Goal: Task Accomplishment & Management: Manage account settings

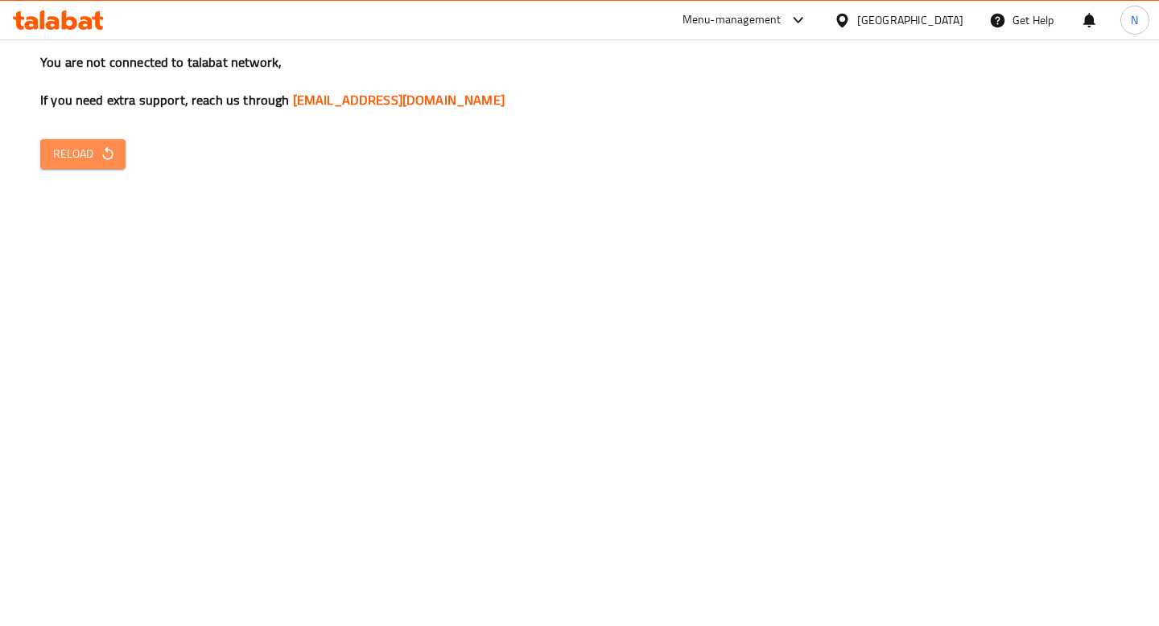
click at [72, 156] on span "Reload" at bounding box center [83, 154] width 60 height 20
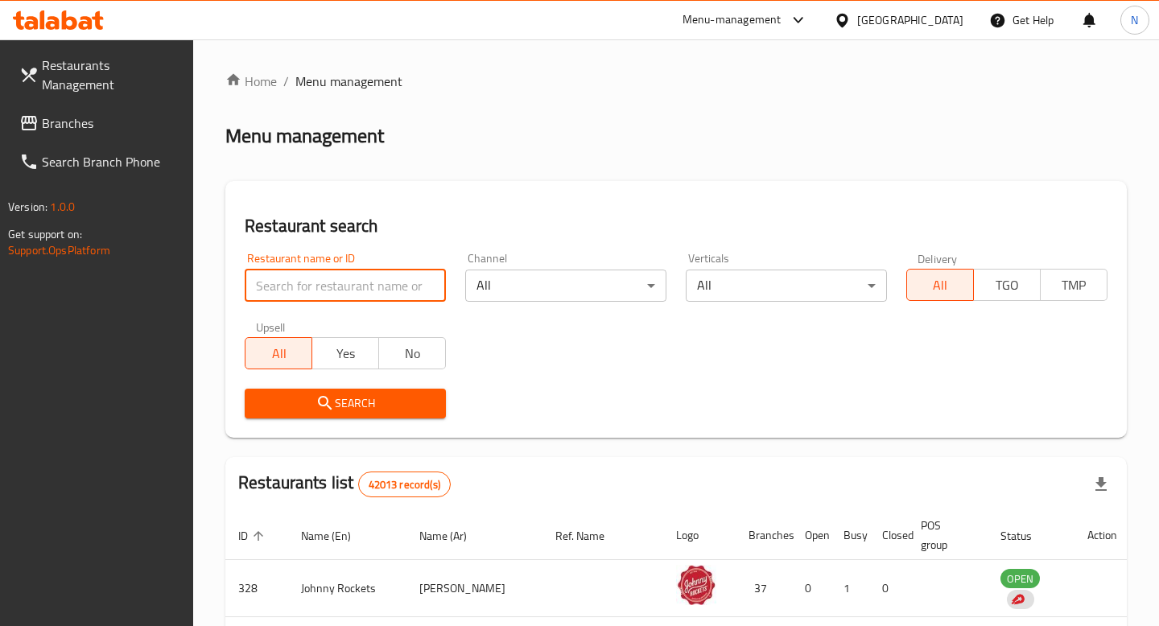
click at [332, 294] on input "search" at bounding box center [345, 286] width 201 height 32
type input "Tony's Swedish Restaurant"
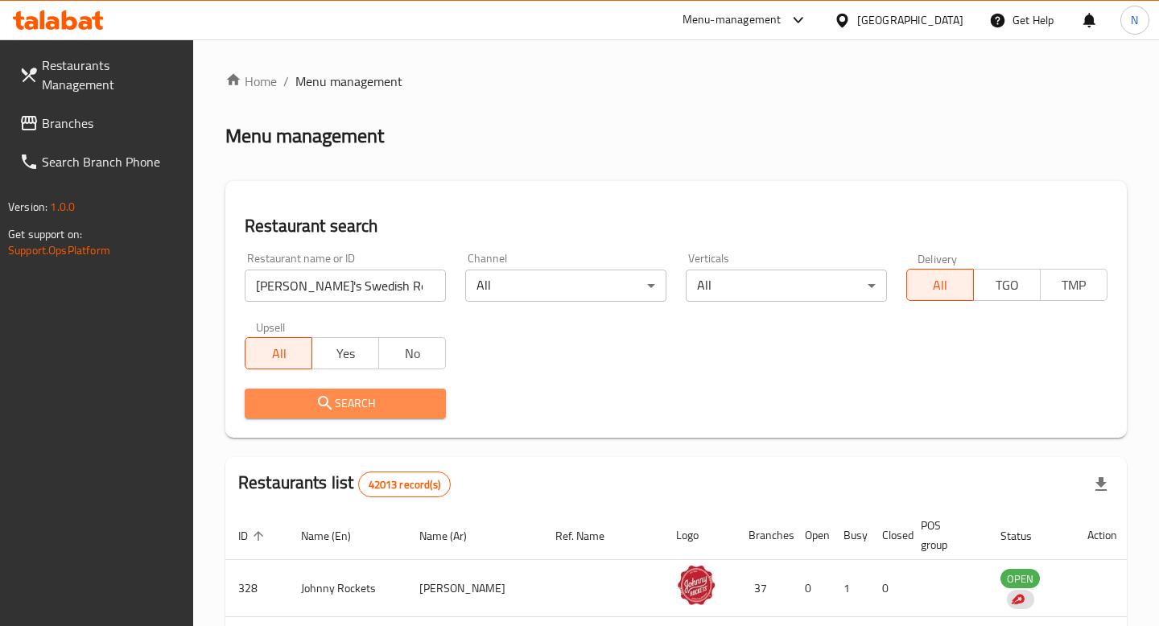
click at [365, 394] on span "Search" at bounding box center [345, 404] width 175 height 20
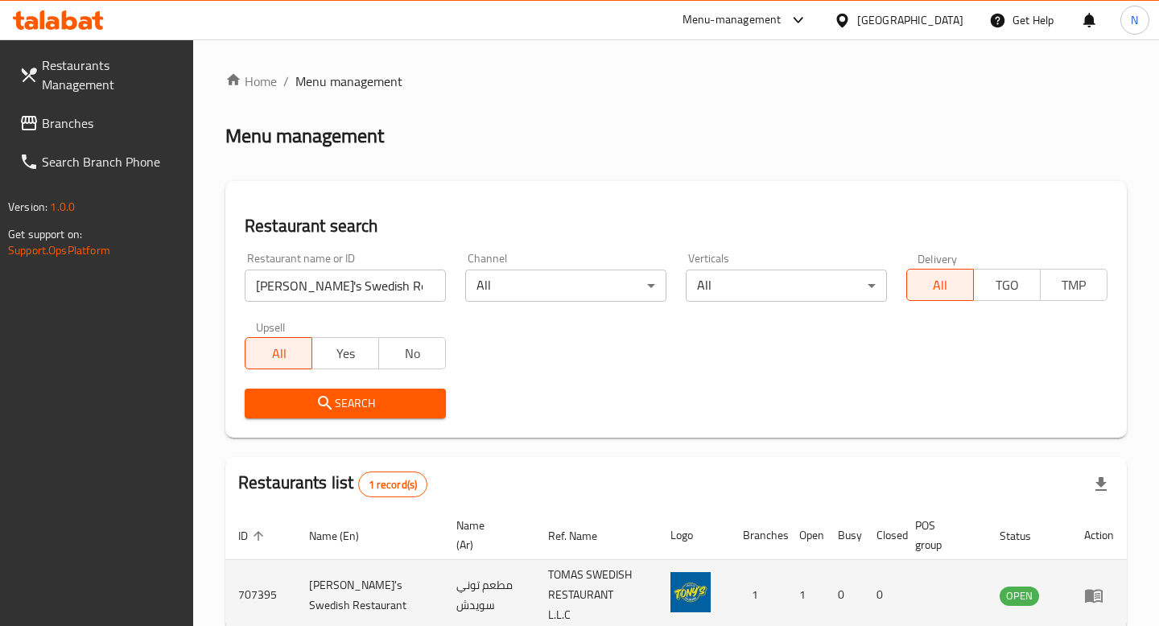
click at [1095, 592] on icon "enhanced table" at bounding box center [1093, 595] width 19 height 19
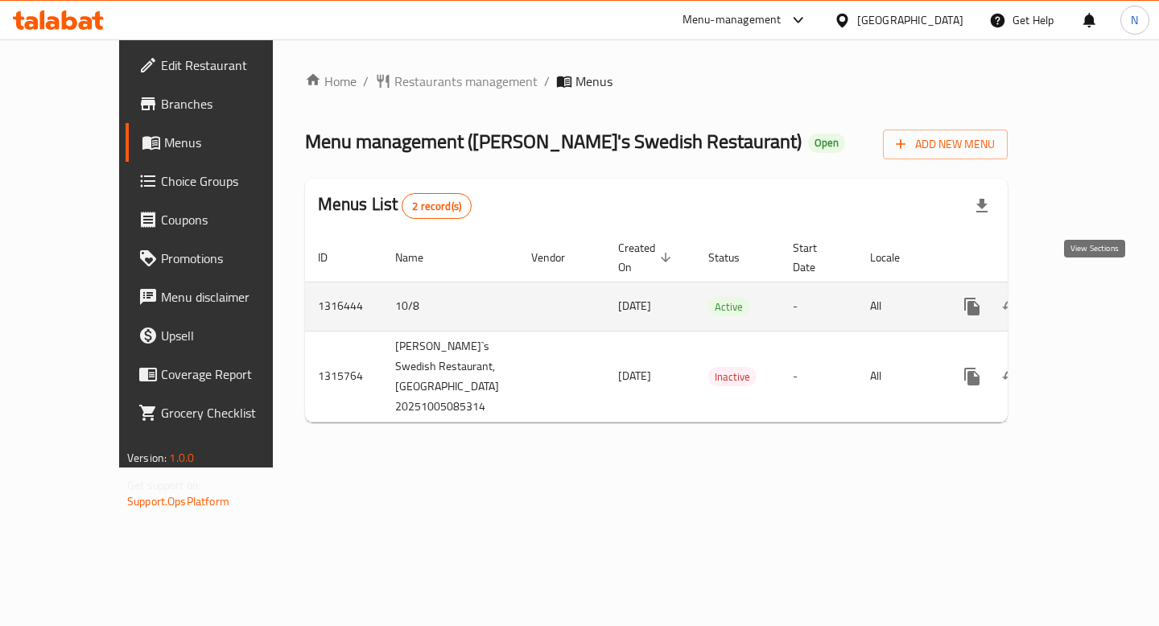
click at [1091, 297] on icon "enhanced table" at bounding box center [1088, 306] width 19 height 19
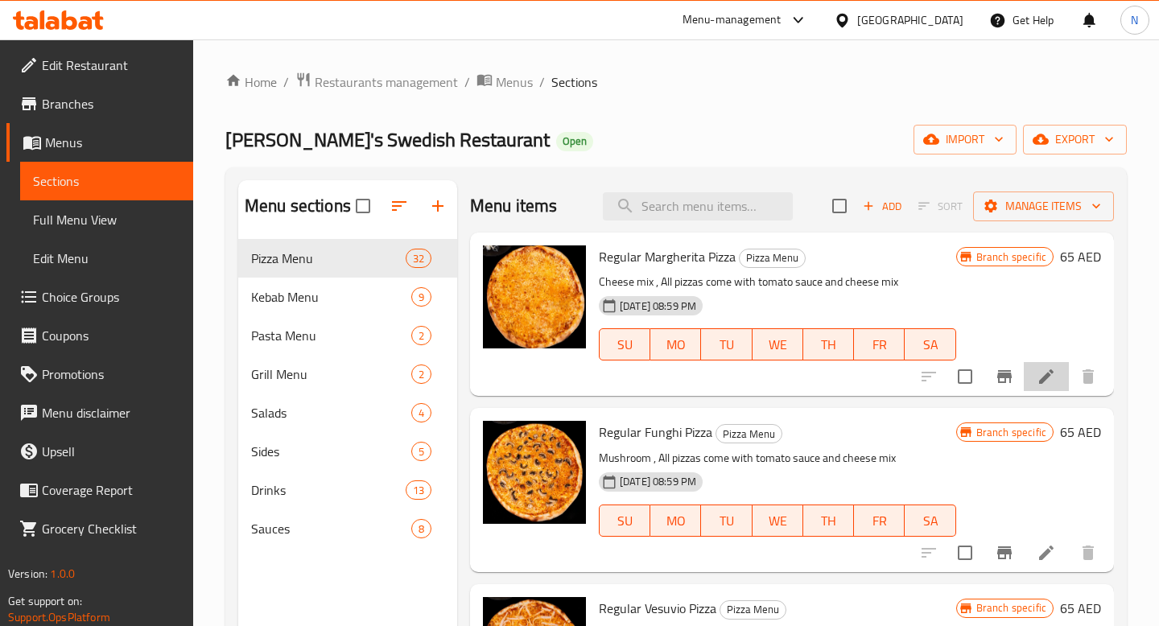
click at [1052, 363] on li at bounding box center [1046, 376] width 45 height 29
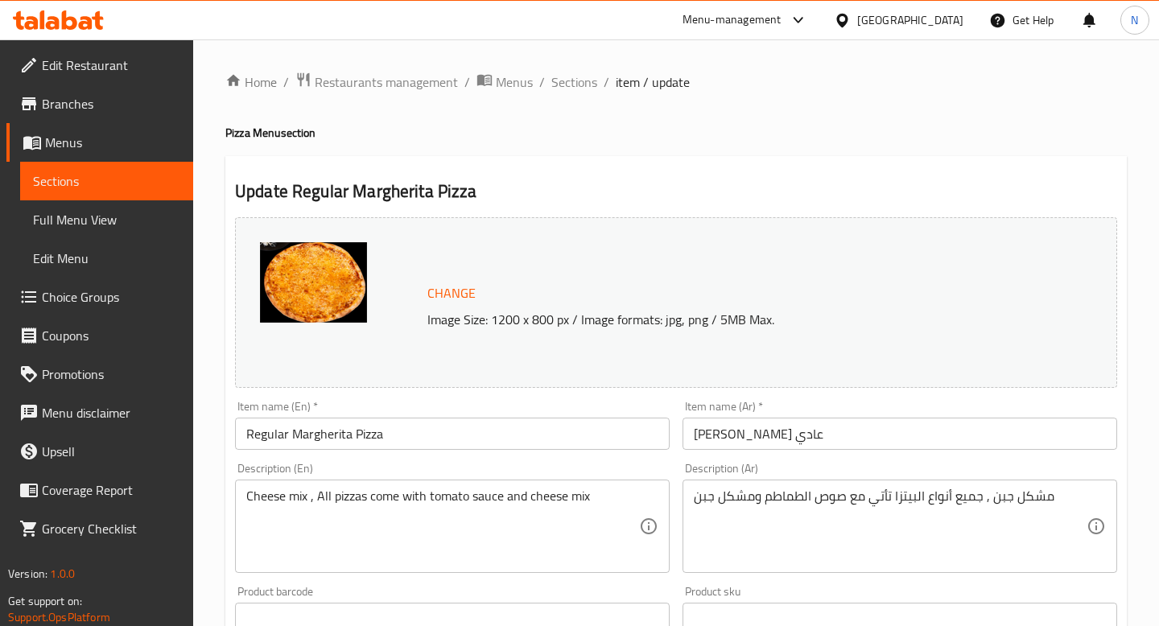
scroll to position [534, 0]
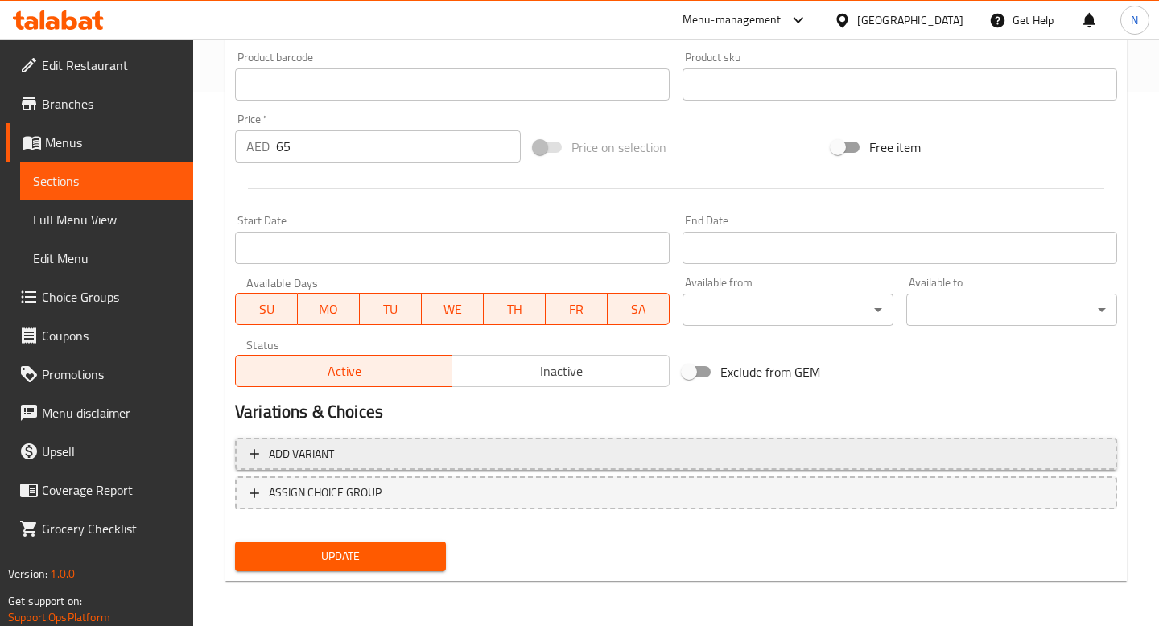
click at [303, 446] on span "Add variant" at bounding box center [301, 454] width 65 height 20
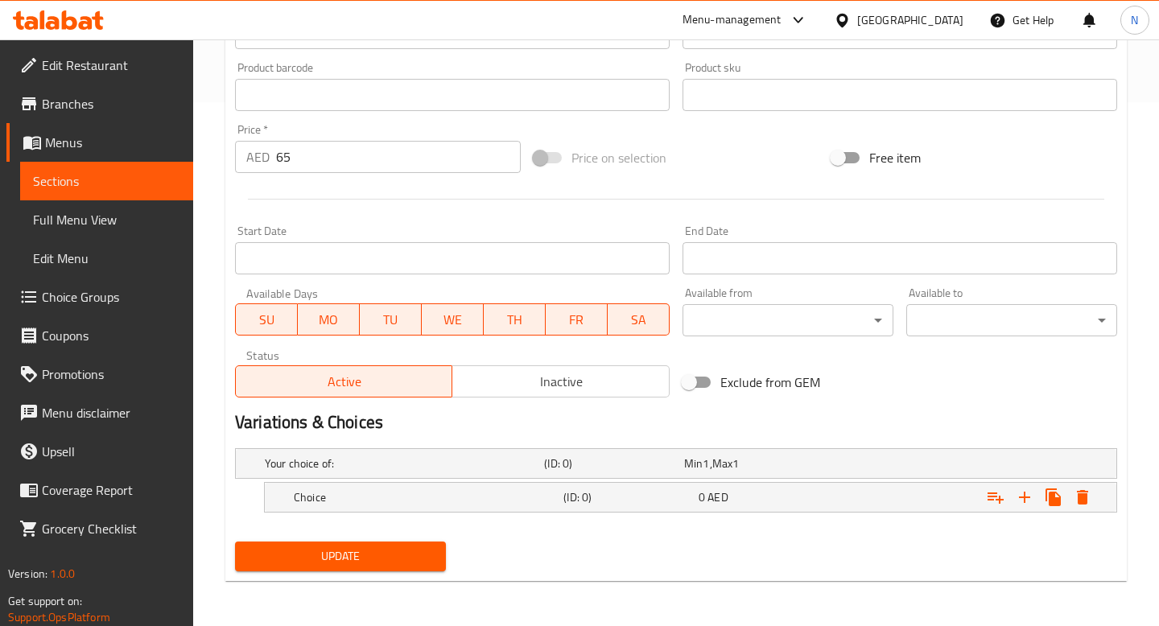
scroll to position [523, 0]
click at [436, 491] on h5 "Choice" at bounding box center [425, 498] width 263 height 16
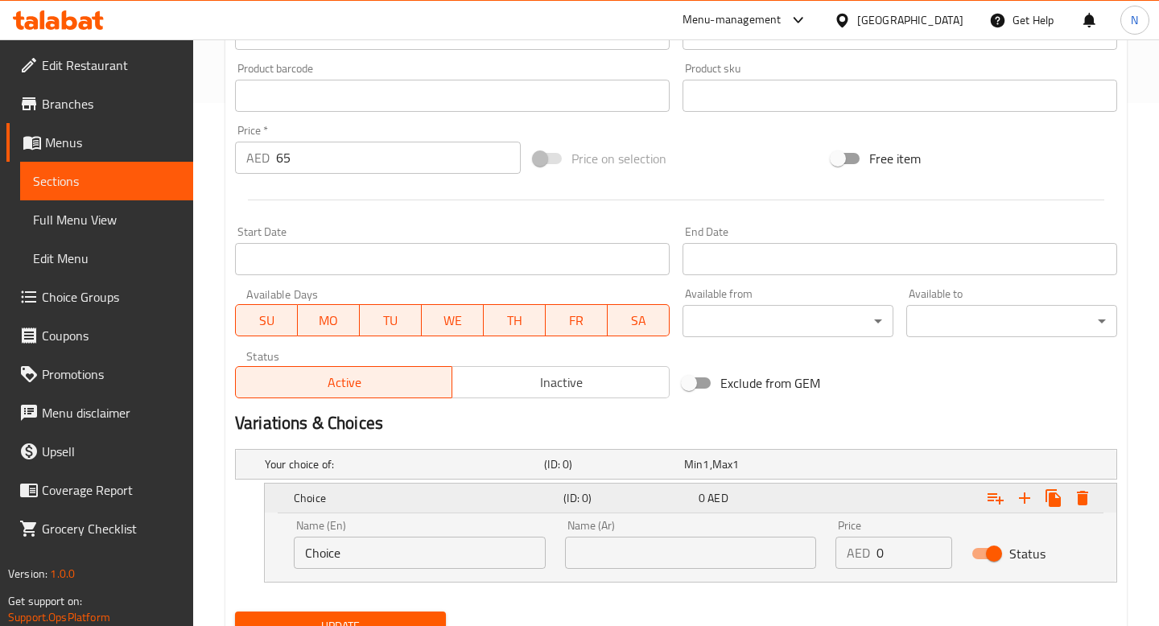
scroll to position [592, 0]
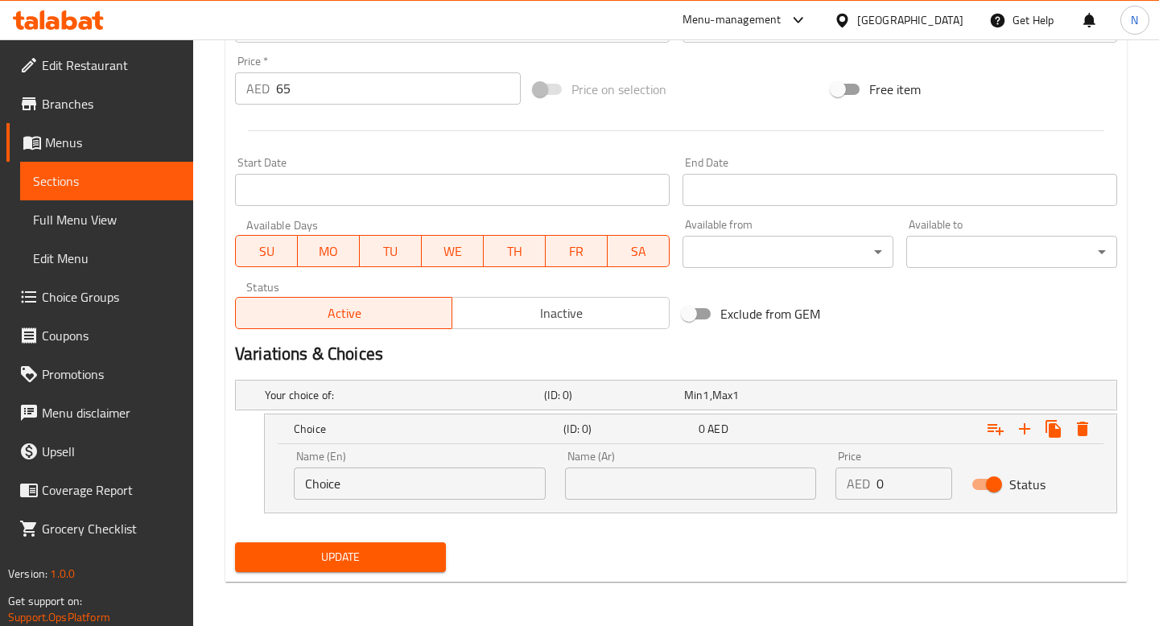
click at [339, 472] on input "Choice" at bounding box center [420, 484] width 252 height 32
type input "Make it a meal"
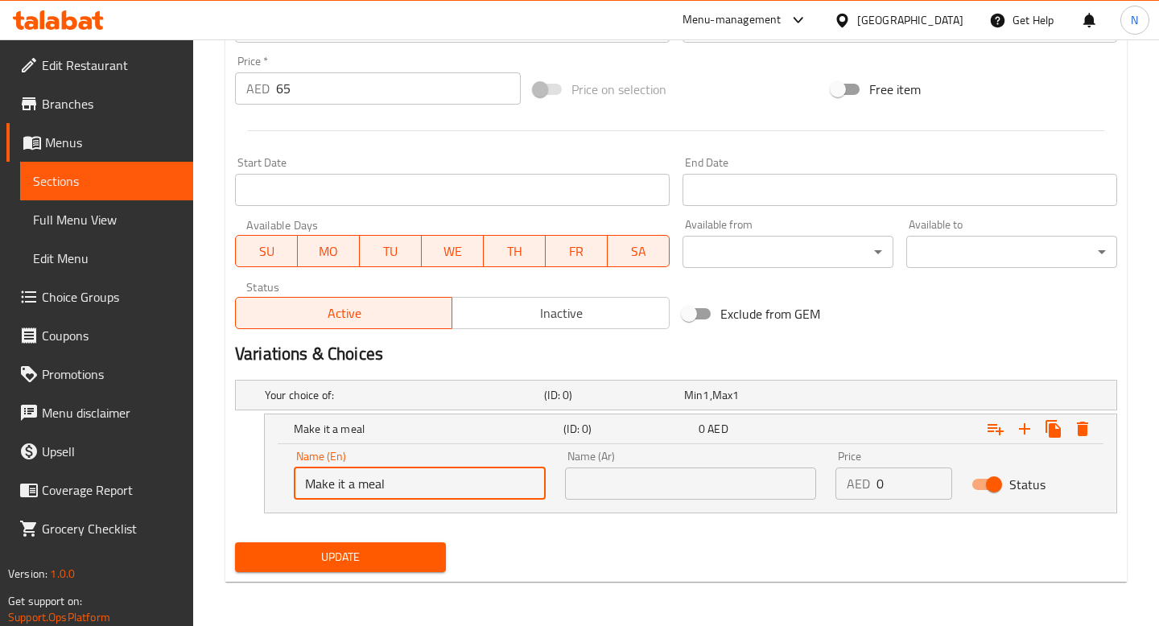
click at [901, 482] on input "0" at bounding box center [914, 484] width 75 height 32
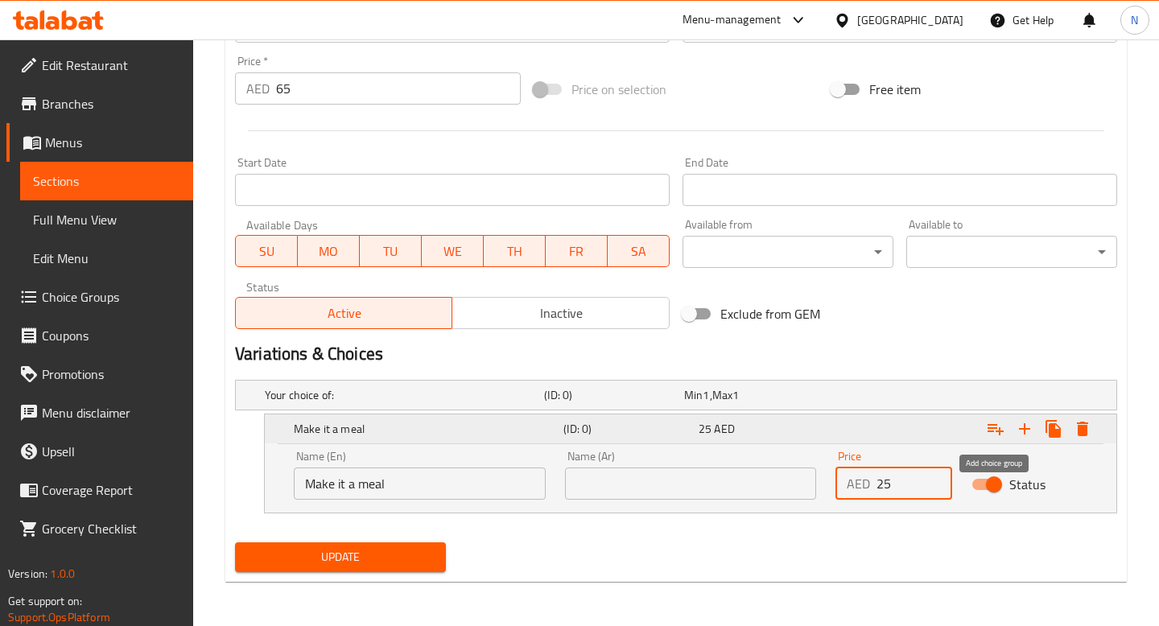
type input "25"
click at [997, 426] on icon "Expand" at bounding box center [995, 428] width 19 height 19
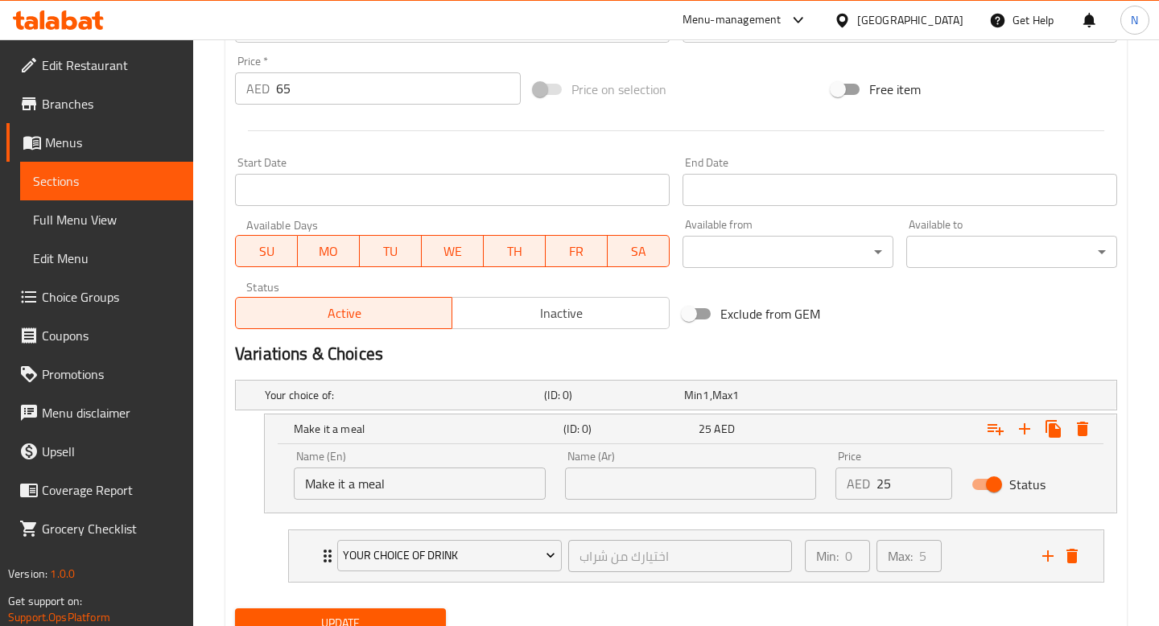
scroll to position [658, 0]
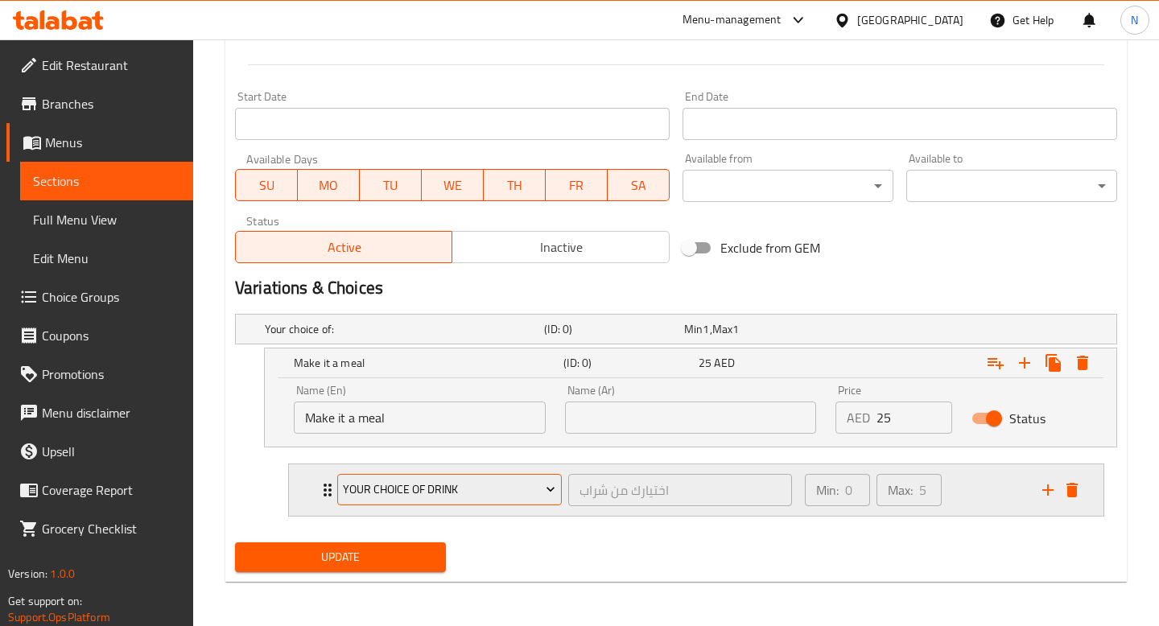
click at [526, 485] on span "Your Choice Of Drink" at bounding box center [449, 490] width 213 height 20
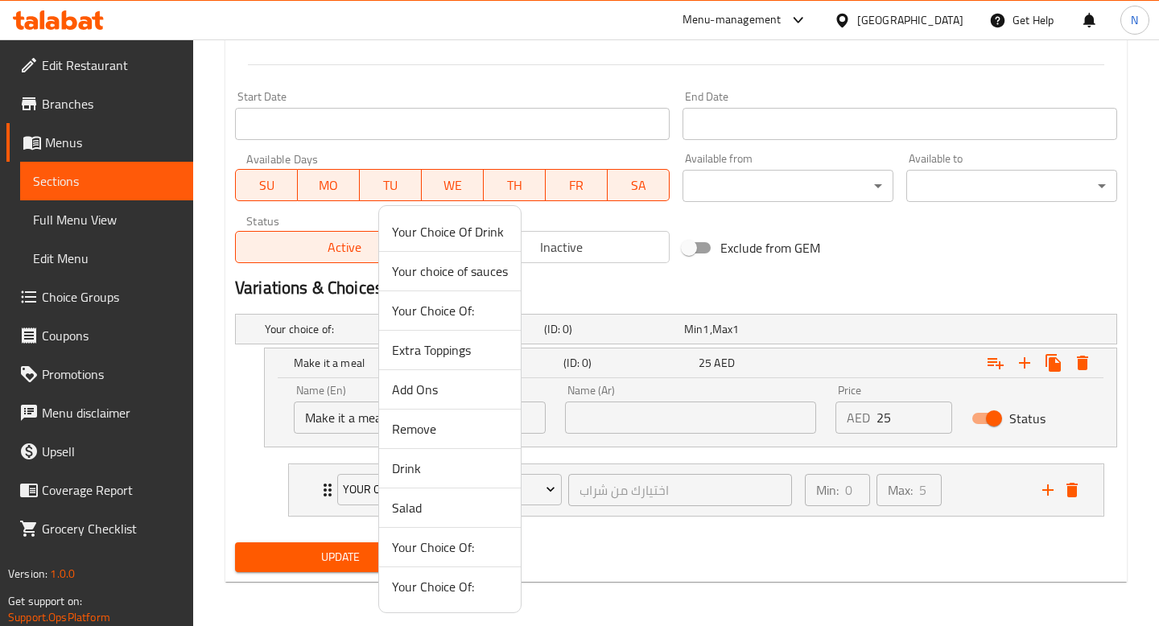
click at [489, 503] on span "Salad" at bounding box center [450, 507] width 116 height 19
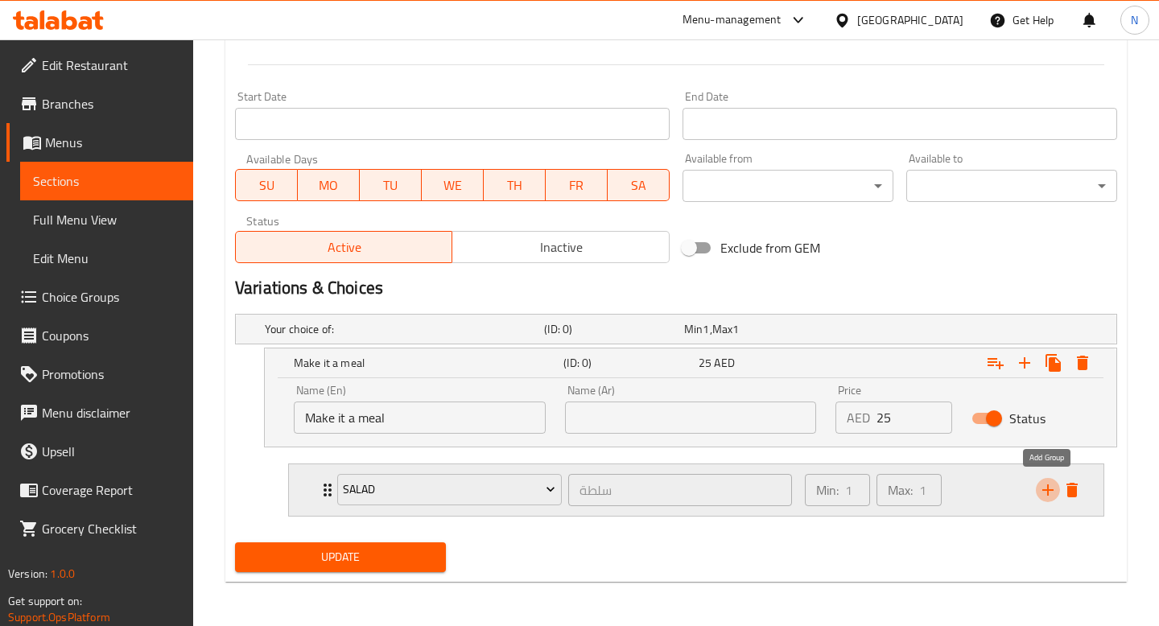
click at [1049, 487] on icon "add" at bounding box center [1047, 490] width 19 height 19
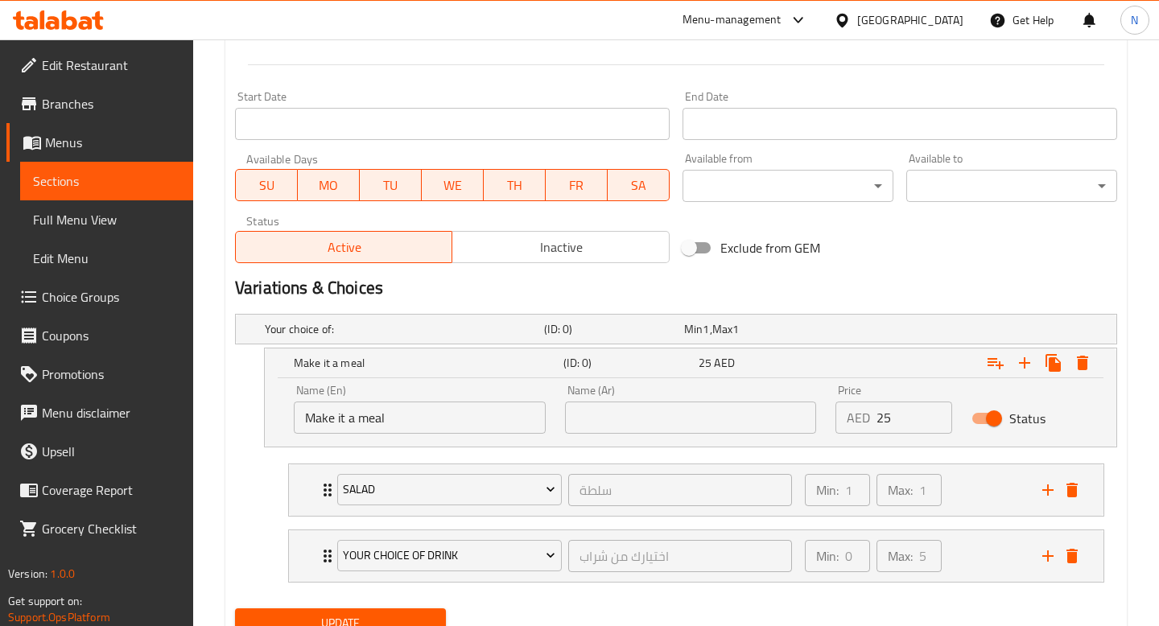
scroll to position [724, 0]
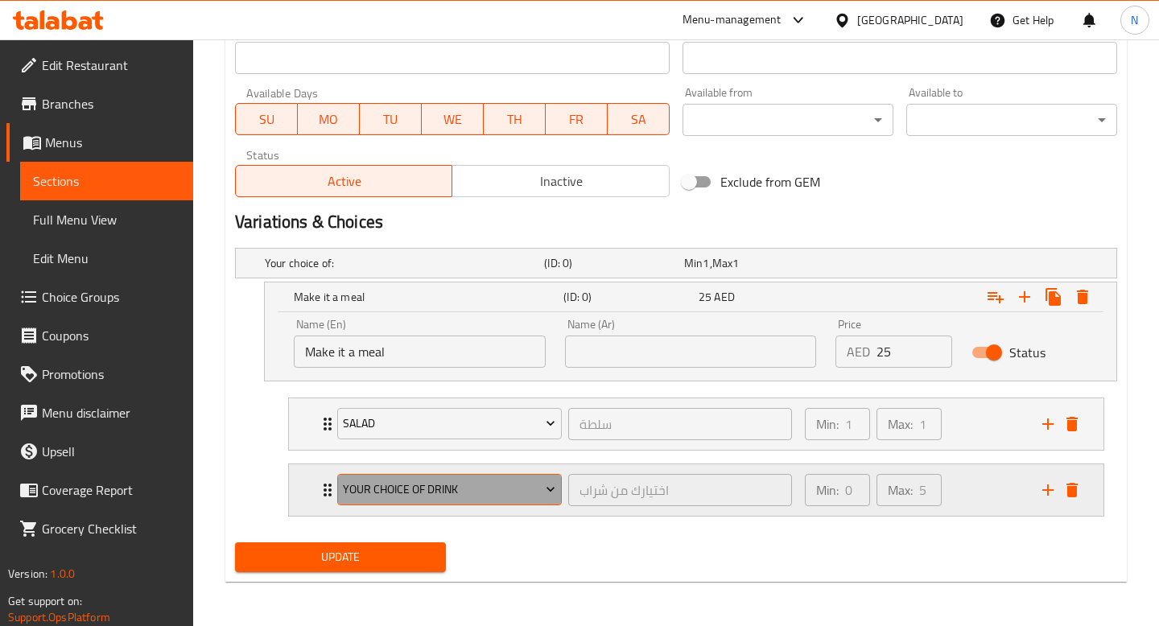
click at [483, 488] on span "Your Choice Of Drink" at bounding box center [449, 490] width 213 height 20
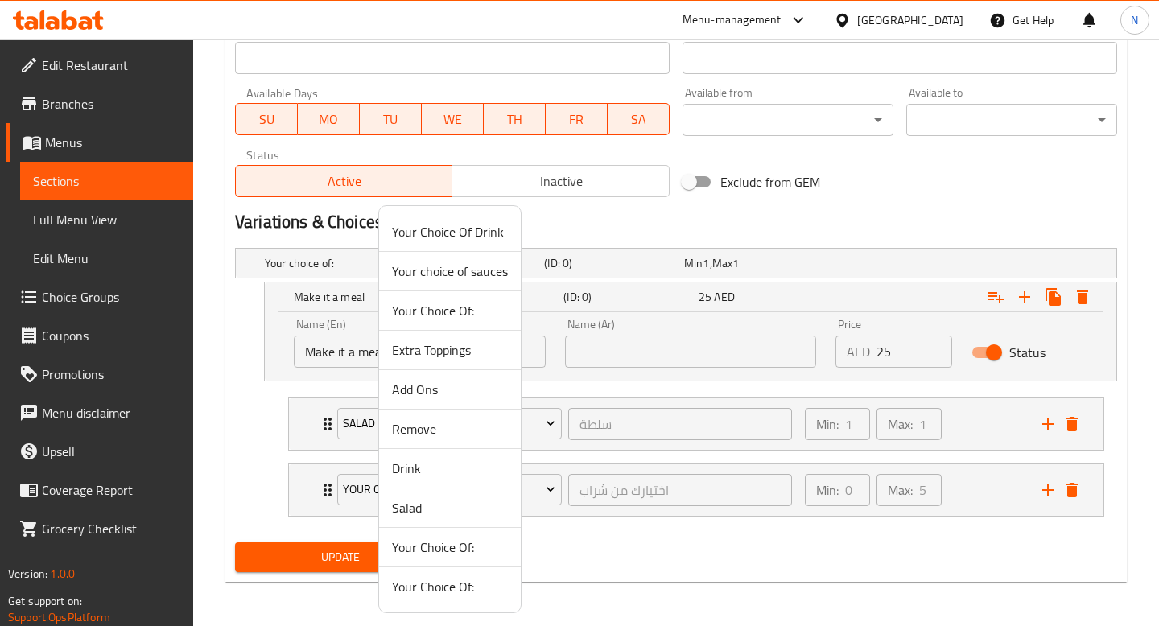
click at [456, 461] on span "Drink" at bounding box center [450, 468] width 116 height 19
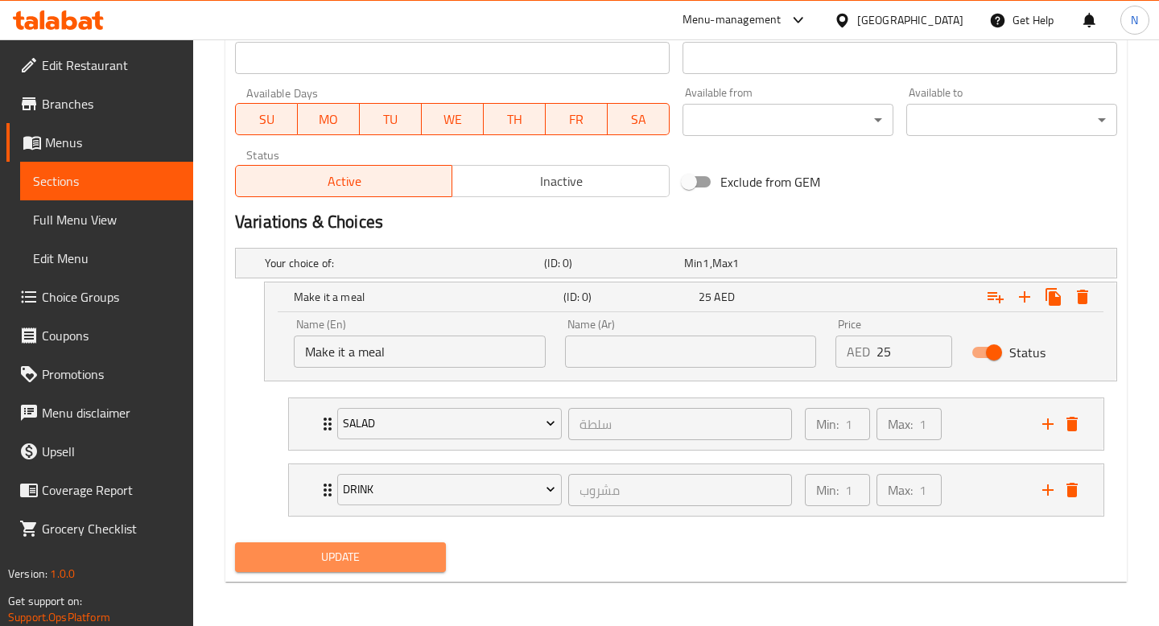
click at [307, 557] on span "Update" at bounding box center [340, 557] width 185 height 20
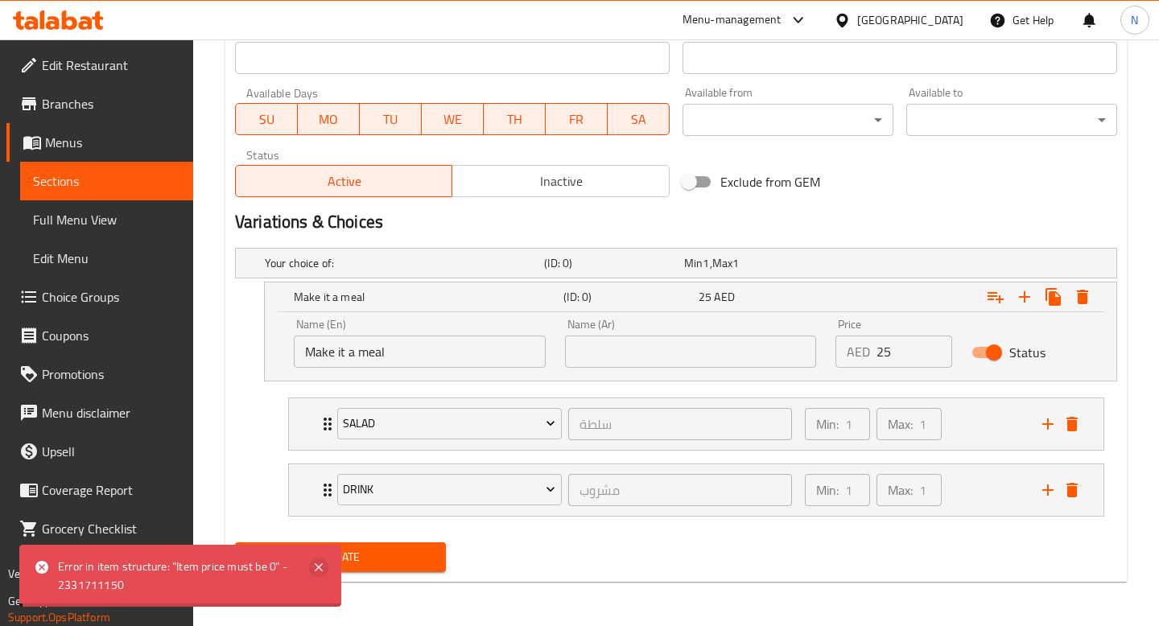
click at [320, 565] on icon at bounding box center [319, 567] width 8 height 8
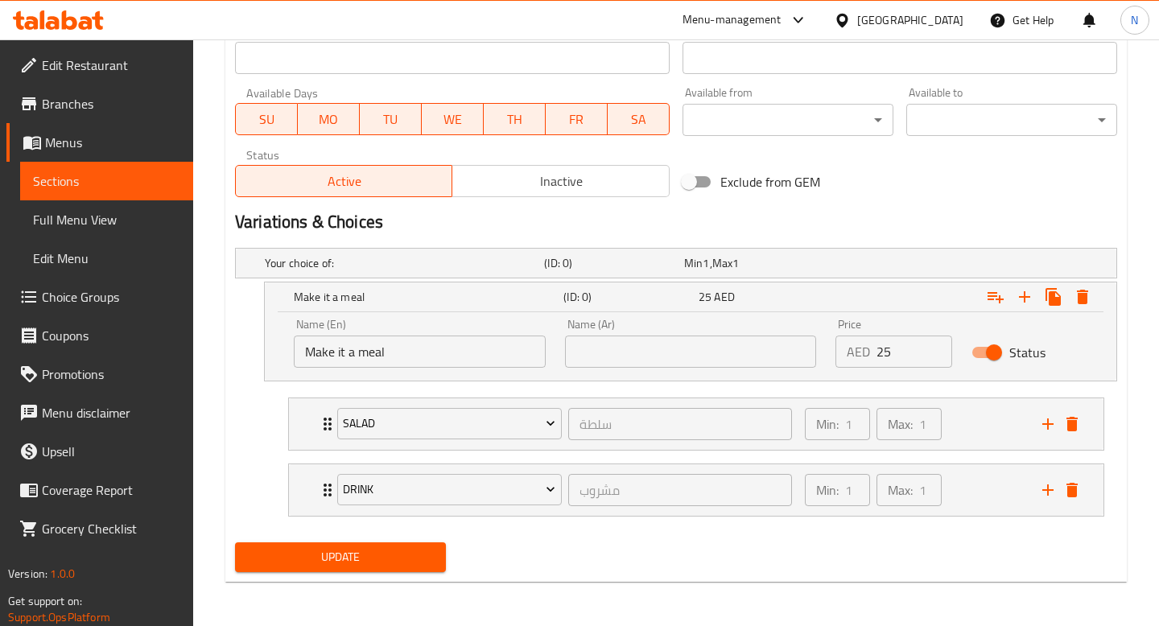
click at [325, 538] on div "Update" at bounding box center [341, 557] width 224 height 43
click at [327, 551] on span "Update" at bounding box center [340, 557] width 185 height 20
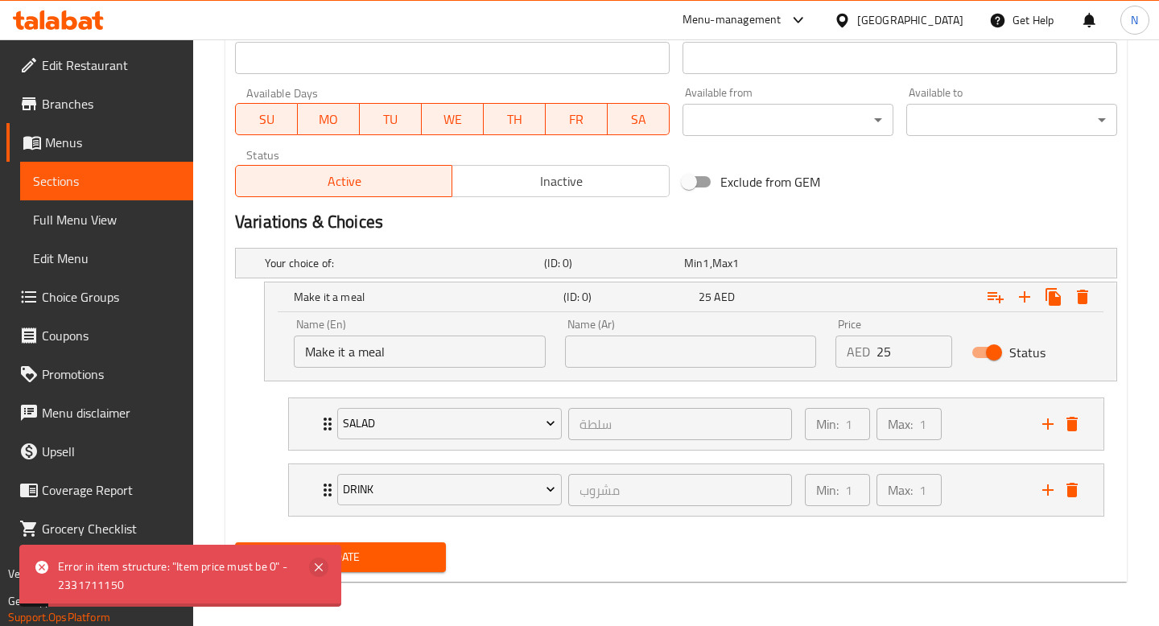
click at [316, 561] on icon at bounding box center [318, 567] width 19 height 19
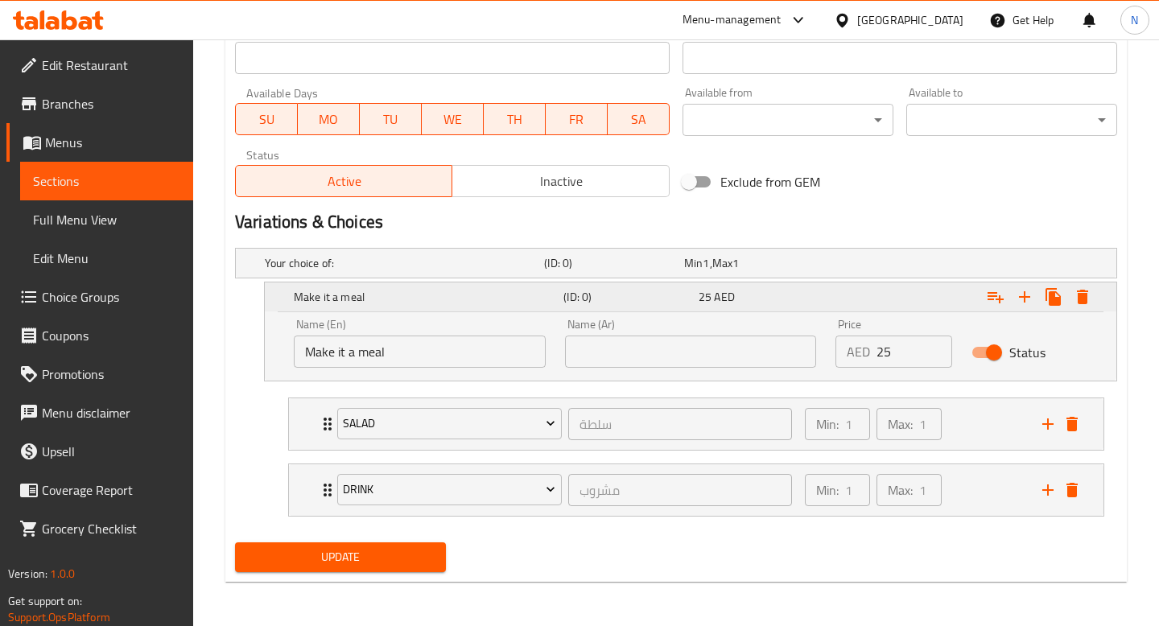
click at [625, 295] on h5 "(ID: 0)" at bounding box center [627, 297] width 129 height 16
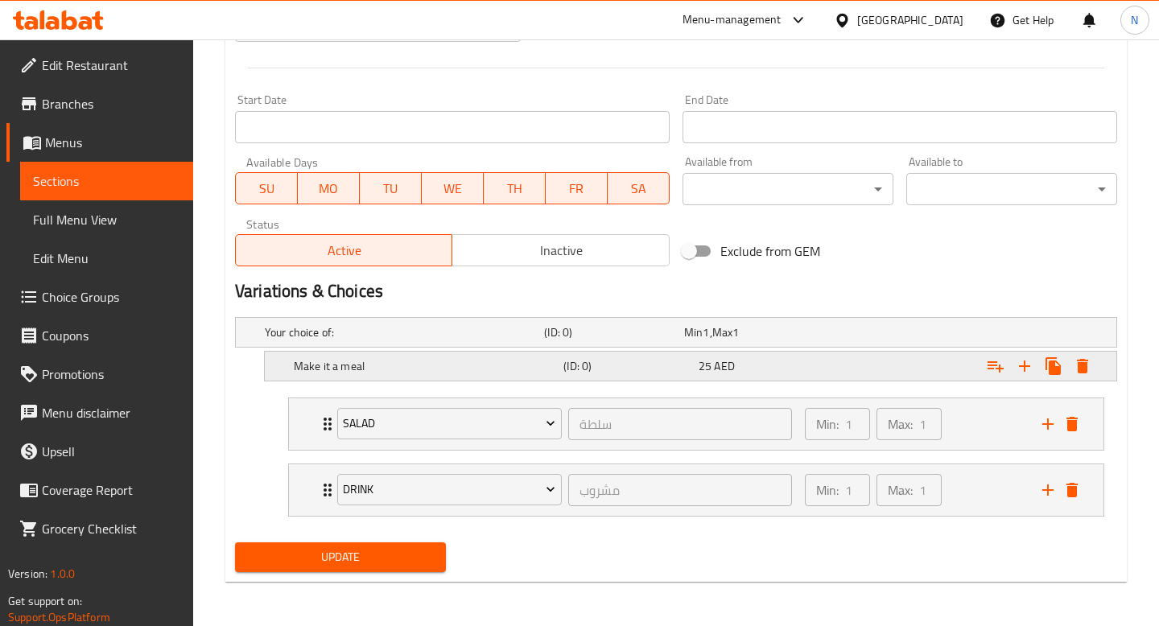
click at [613, 359] on h5 "(ID: 0)" at bounding box center [627, 366] width 129 height 16
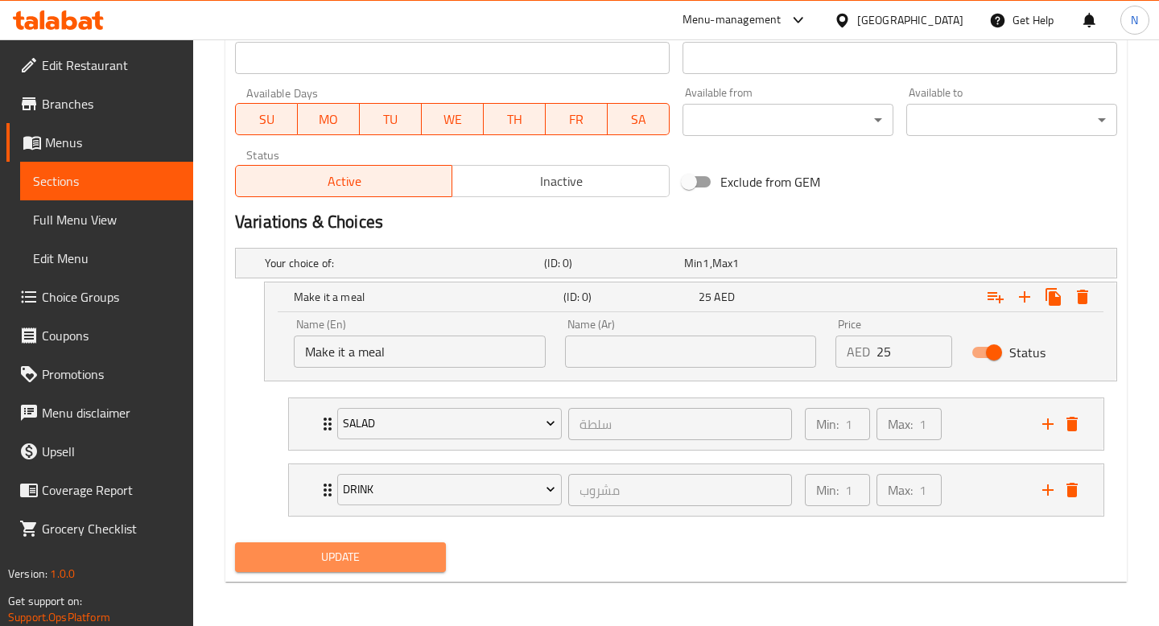
click at [398, 555] on span "Update" at bounding box center [340, 557] width 185 height 20
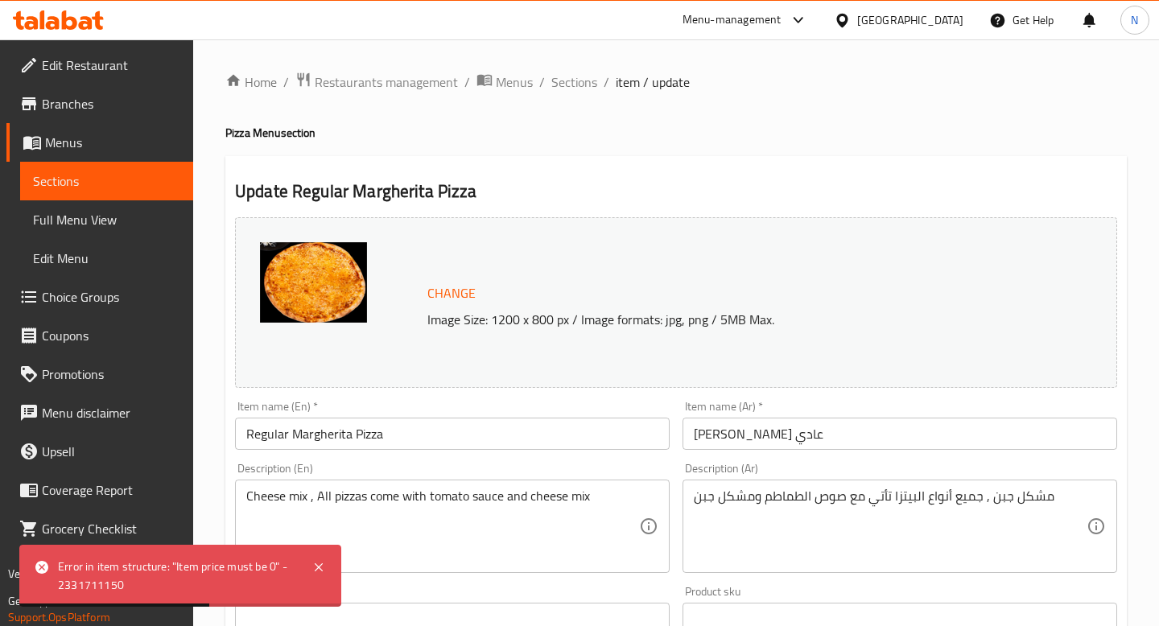
scroll to position [18, 0]
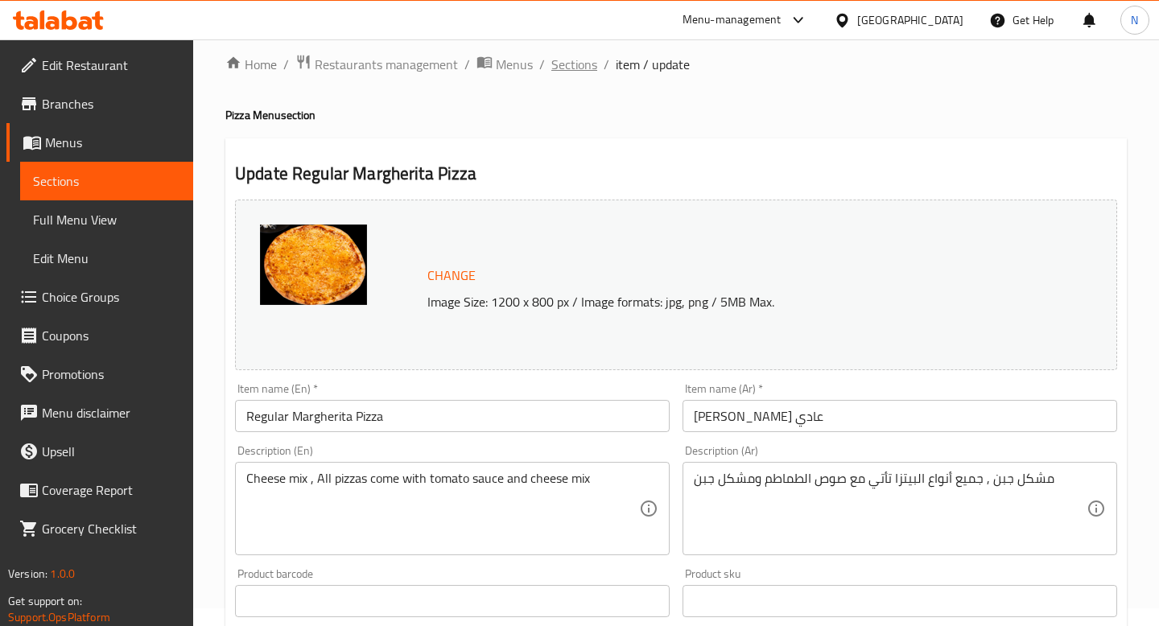
click at [569, 68] on span "Sections" at bounding box center [574, 64] width 46 height 19
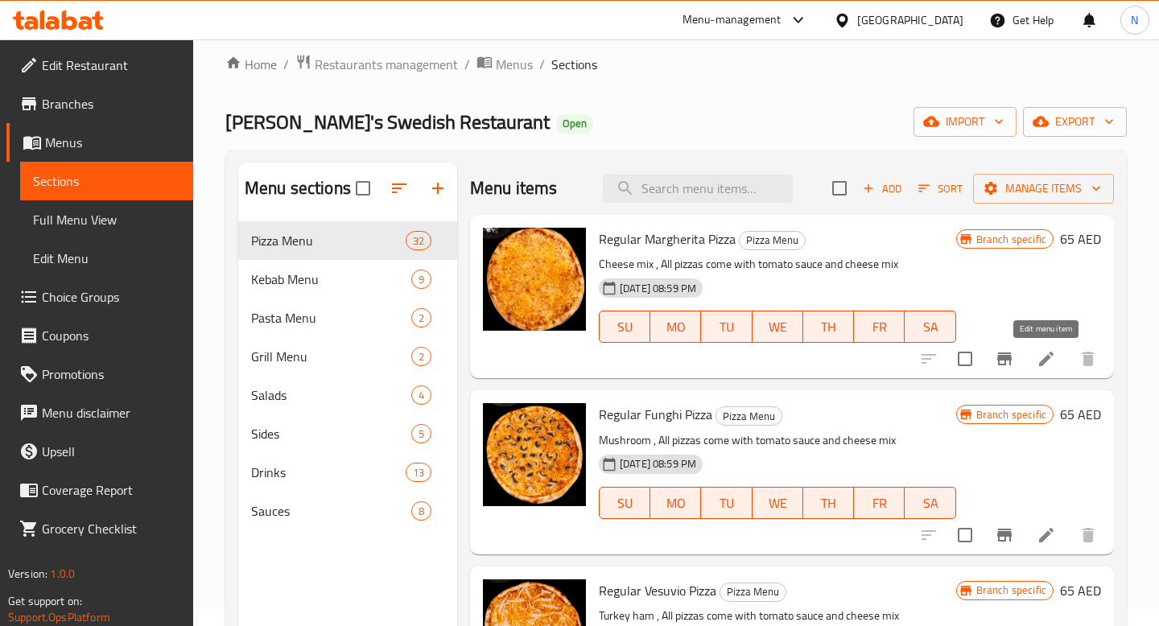
click at [1038, 365] on icon at bounding box center [1046, 358] width 19 height 19
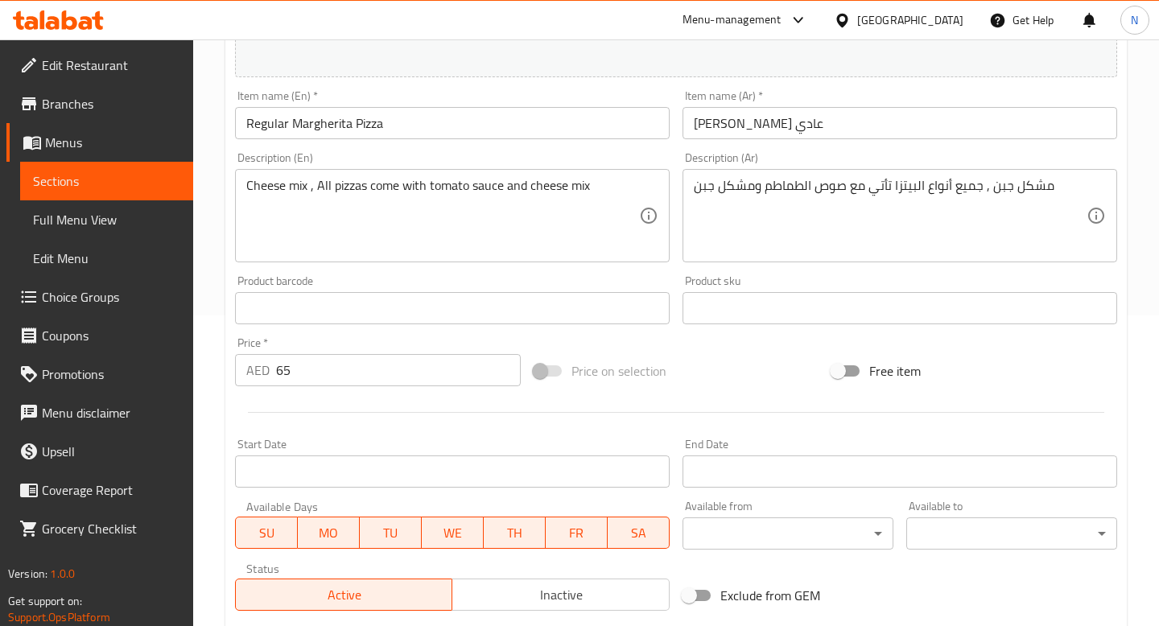
scroll to position [534, 0]
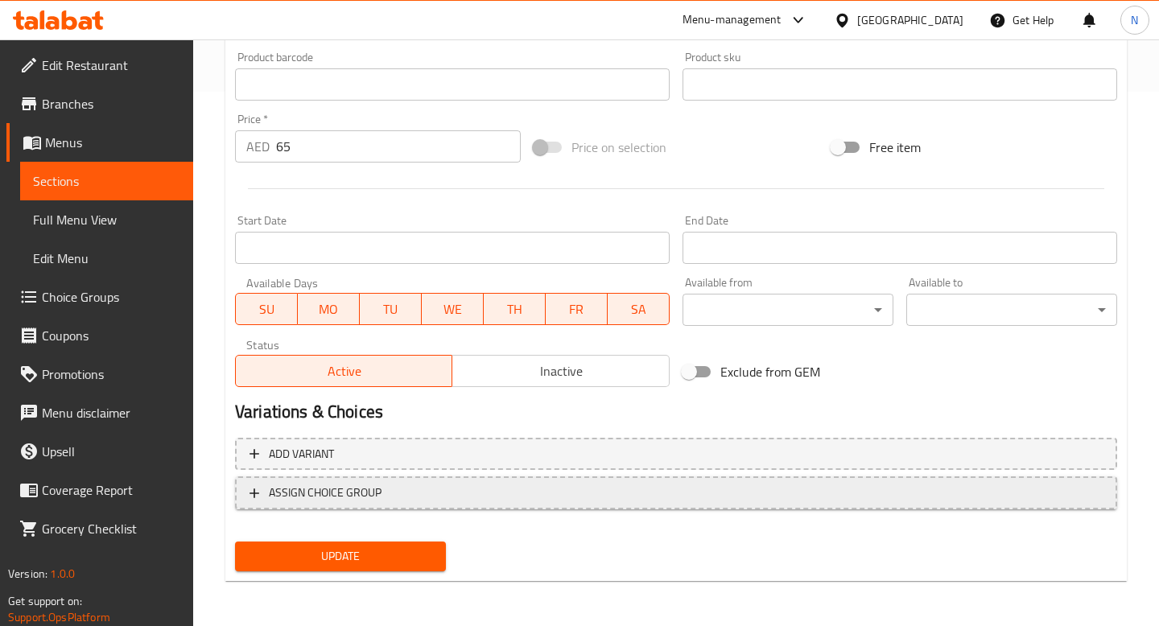
click at [286, 493] on span "ASSIGN CHOICE GROUP" at bounding box center [325, 493] width 113 height 20
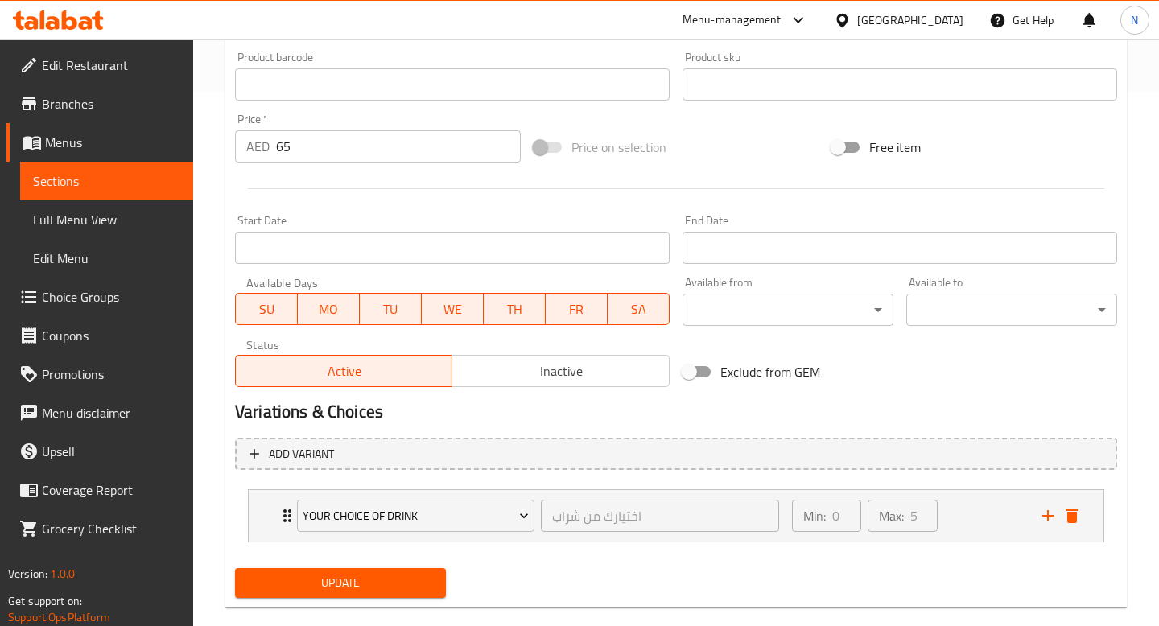
scroll to position [561, 0]
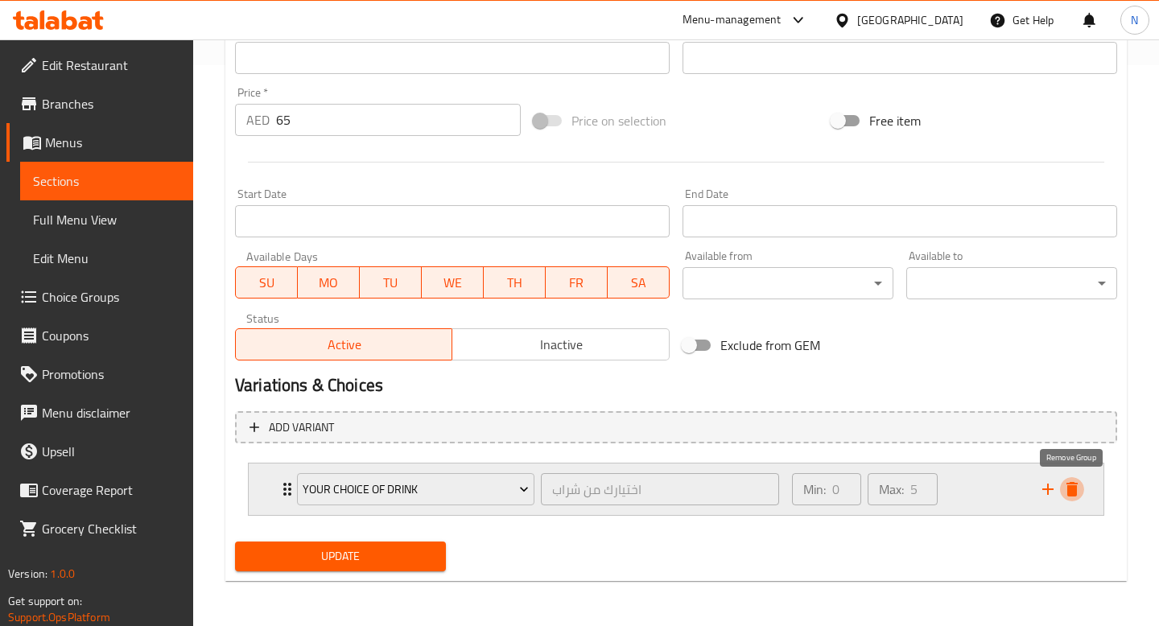
click at [1079, 489] on icon "delete" at bounding box center [1072, 489] width 19 height 19
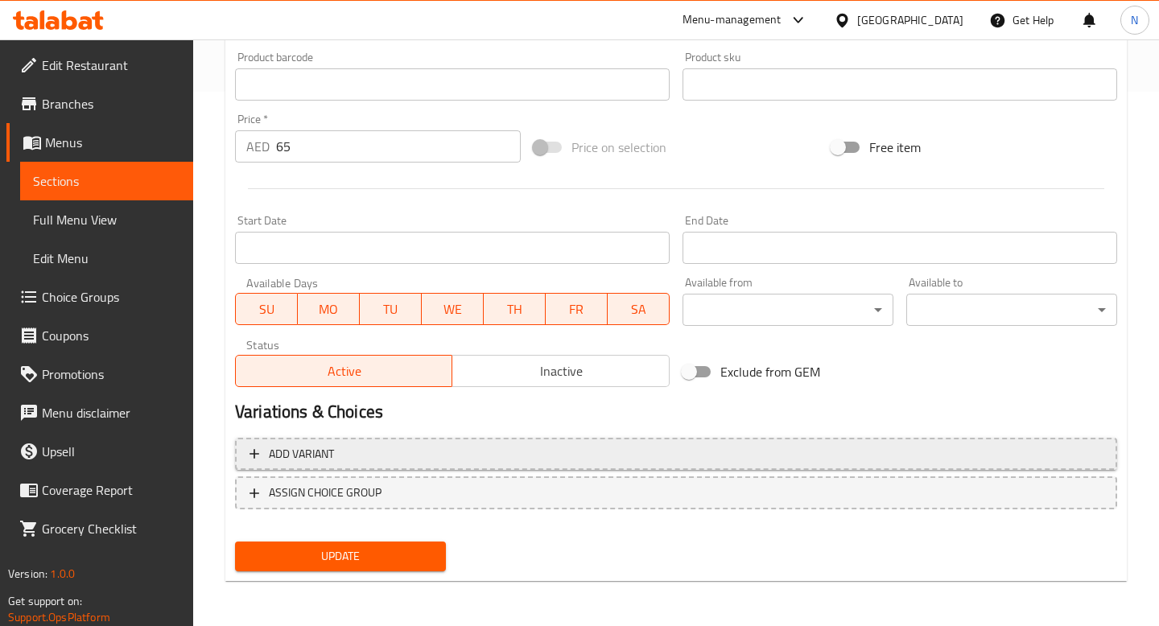
click at [308, 444] on span "Add variant" at bounding box center [301, 454] width 65 height 20
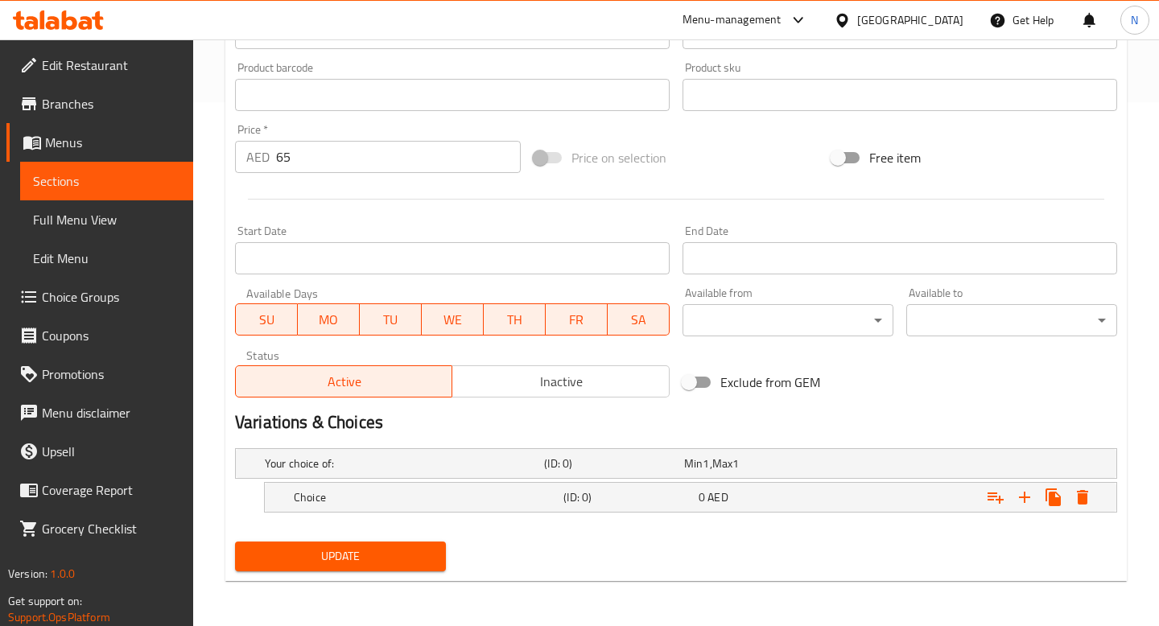
scroll to position [523, 0]
click at [423, 488] on div "Choice" at bounding box center [426, 498] width 270 height 23
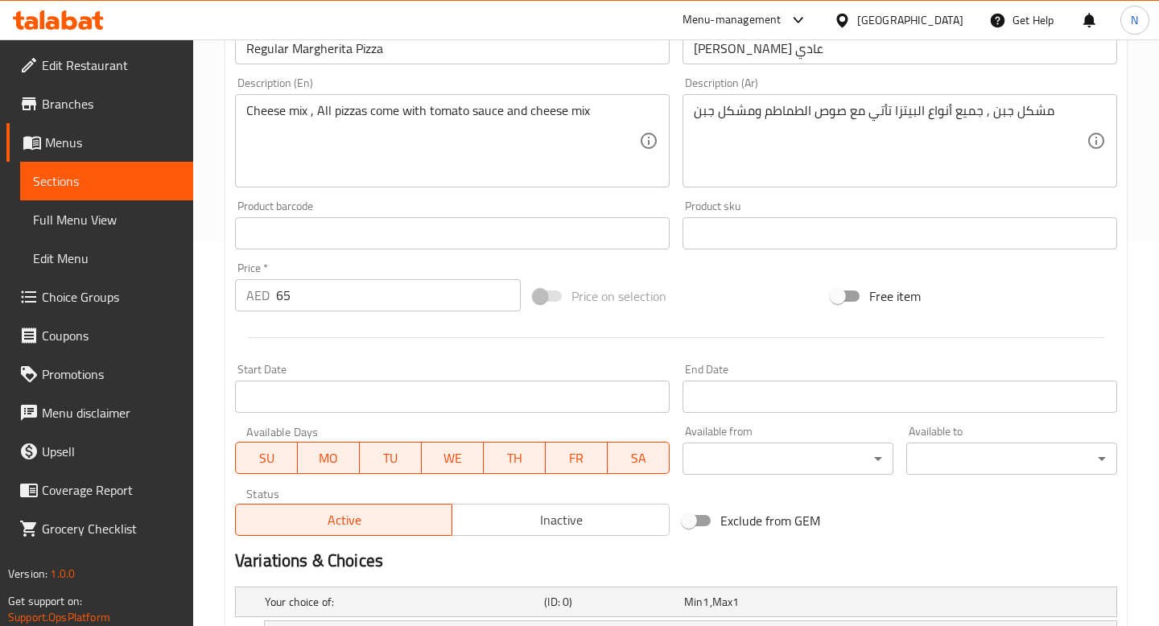
scroll to position [592, 0]
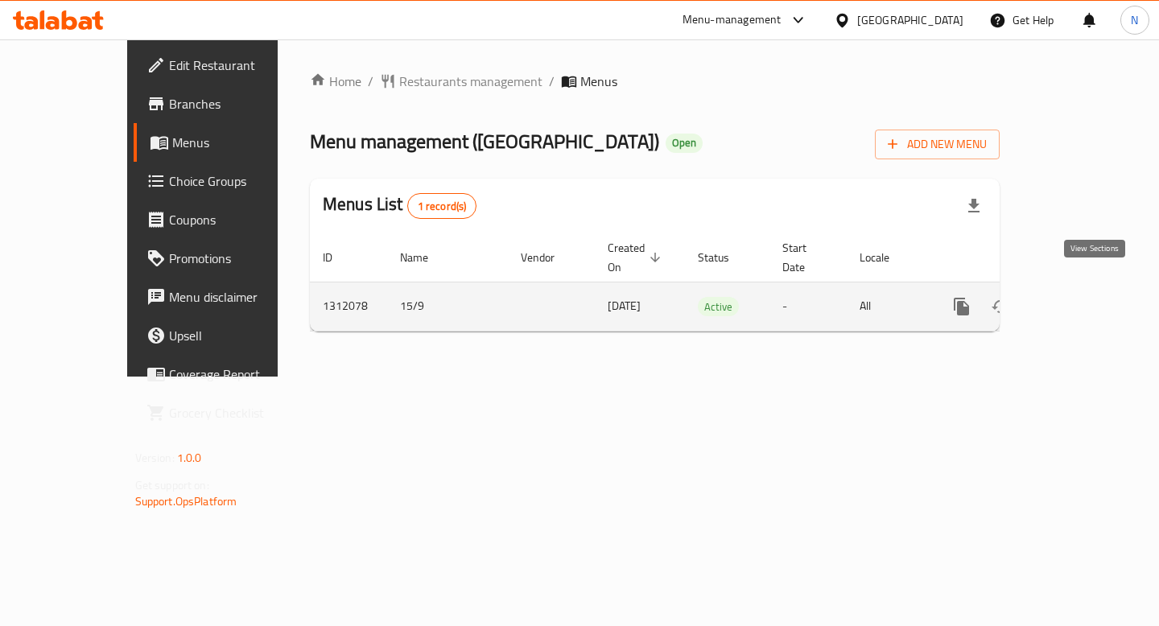
click at [1087, 297] on icon "enhanced table" at bounding box center [1077, 306] width 19 height 19
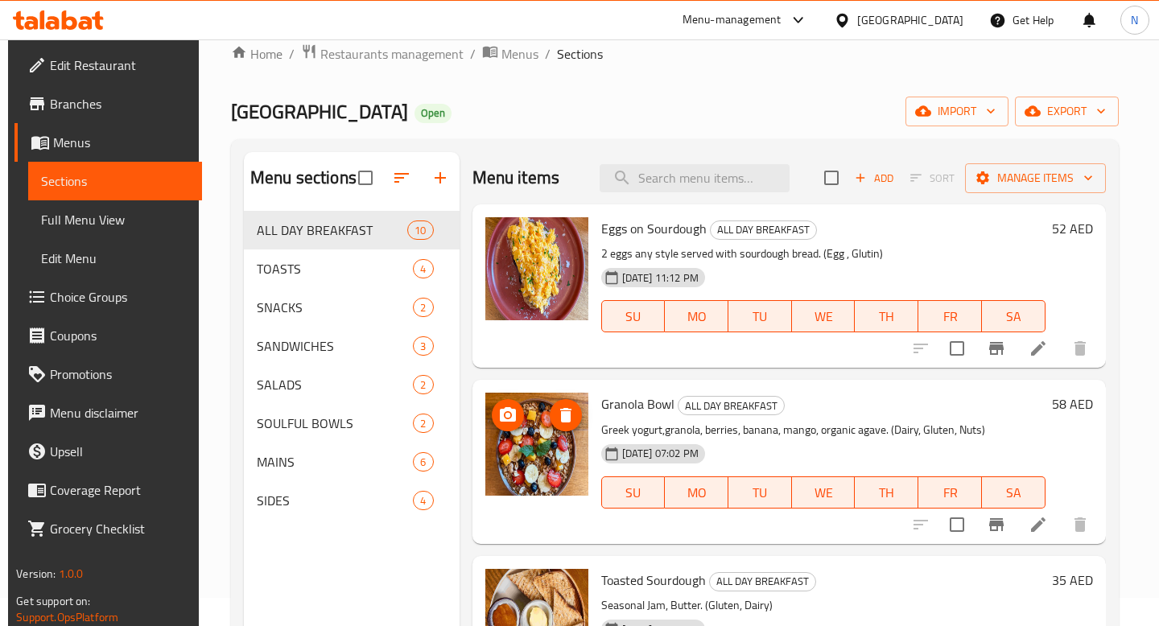
scroll to position [2, 0]
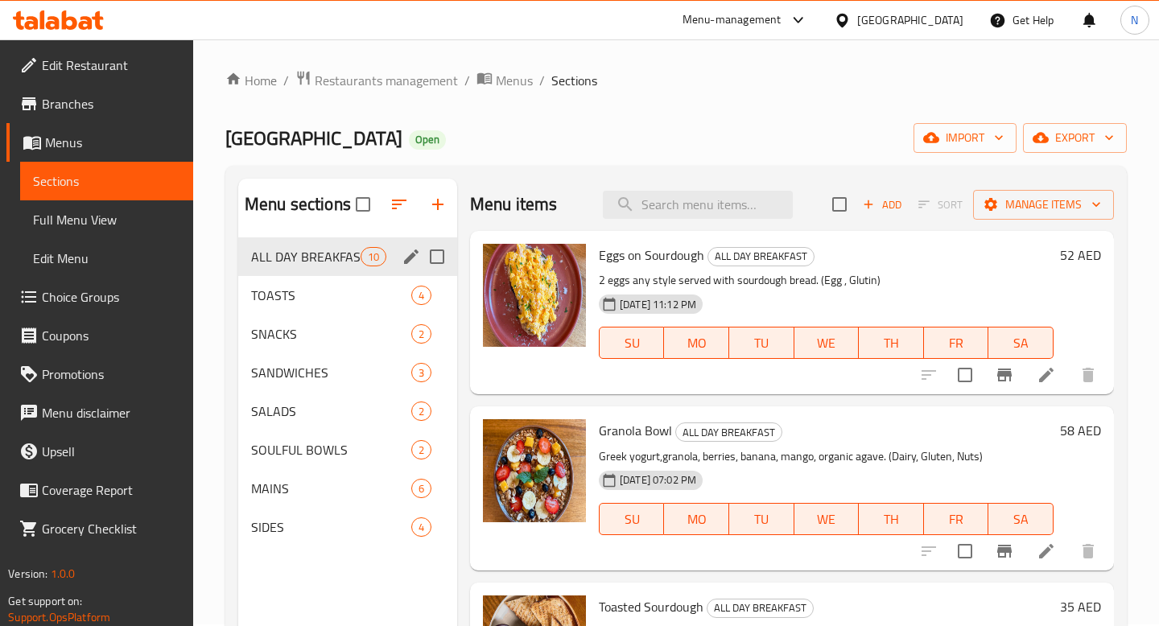
click at [299, 274] on div "ALL DAY BREAKFAST 10" at bounding box center [347, 256] width 219 height 39
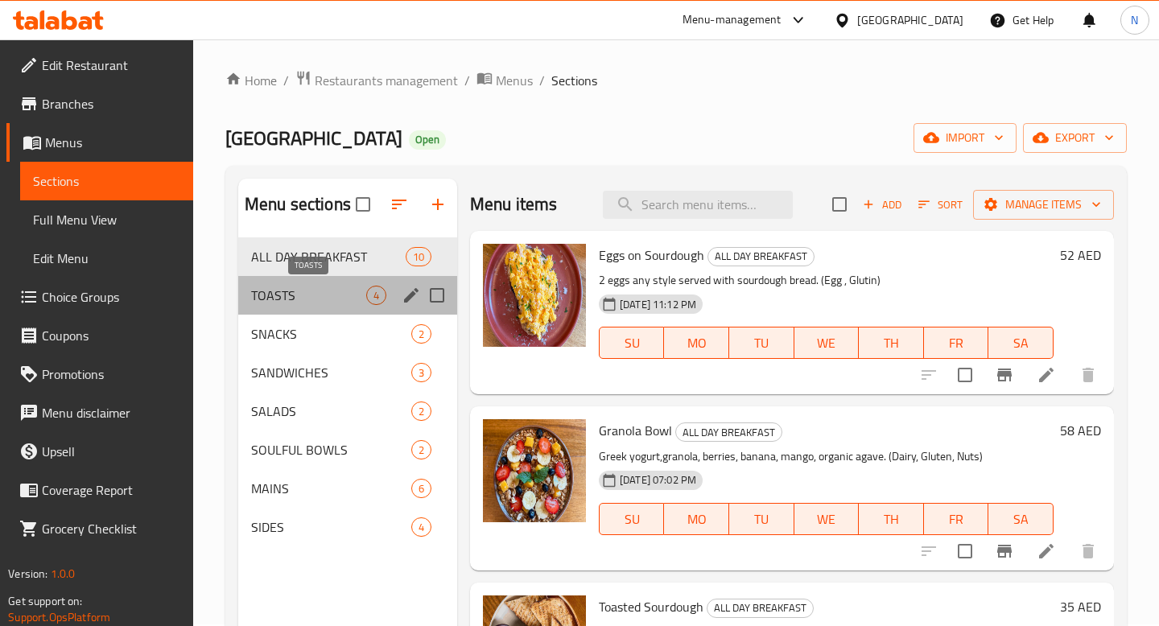
click at [305, 293] on span "TOASTS" at bounding box center [308, 295] width 115 height 19
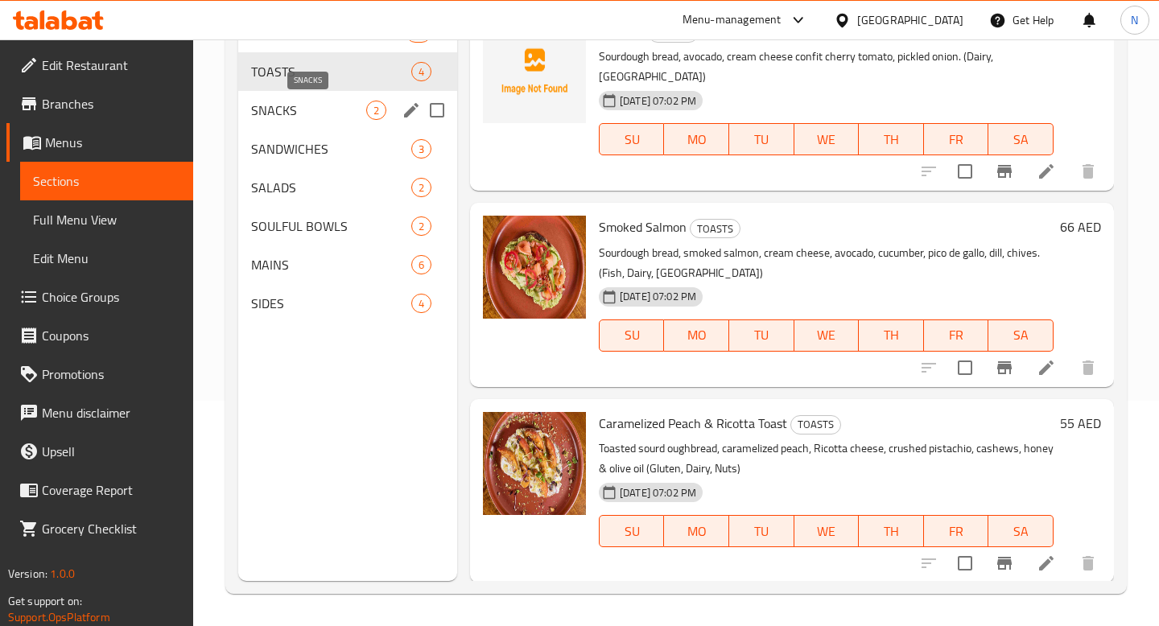
click at [283, 115] on span "SNACKS" at bounding box center [308, 110] width 115 height 19
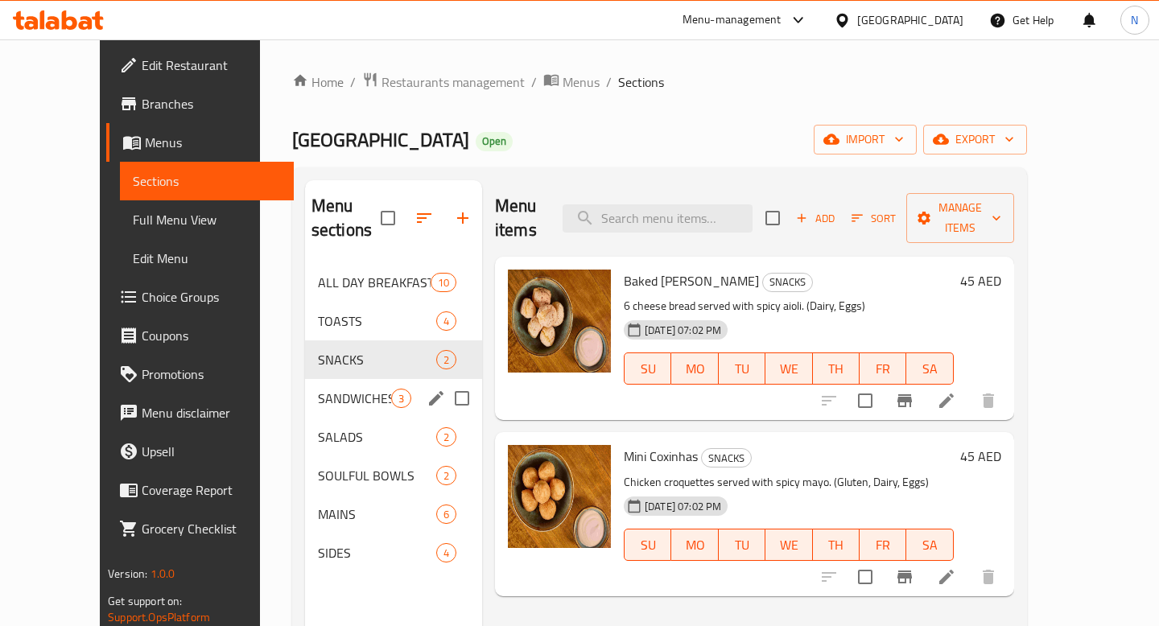
click at [318, 389] on span "SANDWICHES" at bounding box center [354, 398] width 73 height 19
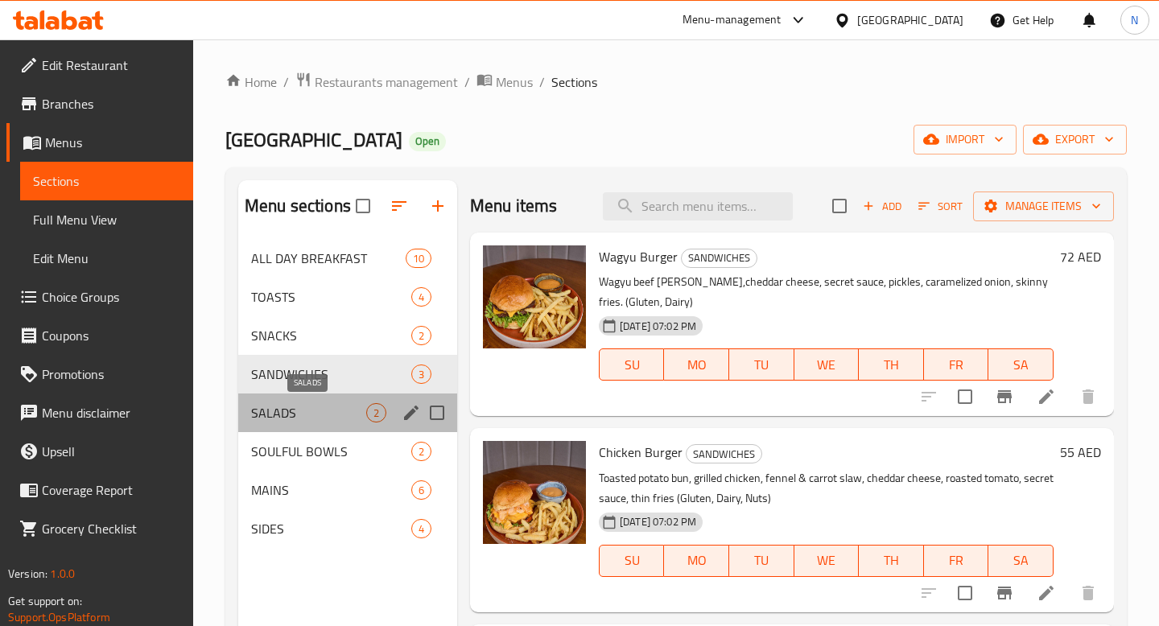
click at [295, 408] on span "SALADS" at bounding box center [308, 412] width 115 height 19
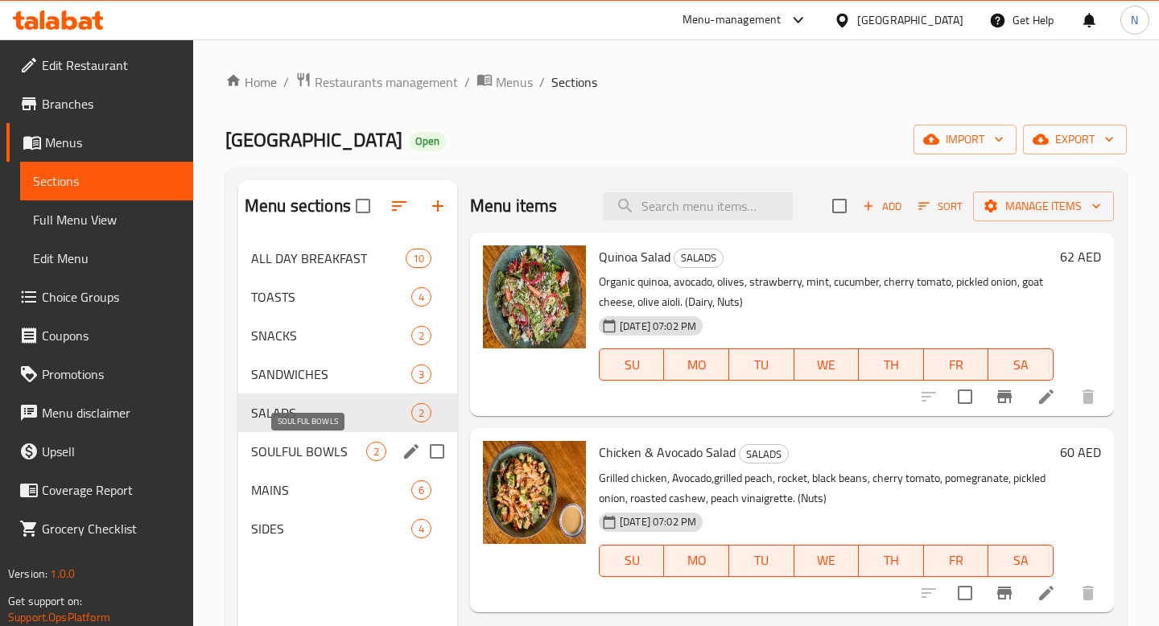
click at [306, 445] on span "SOULFUL BOWLS" at bounding box center [308, 451] width 115 height 19
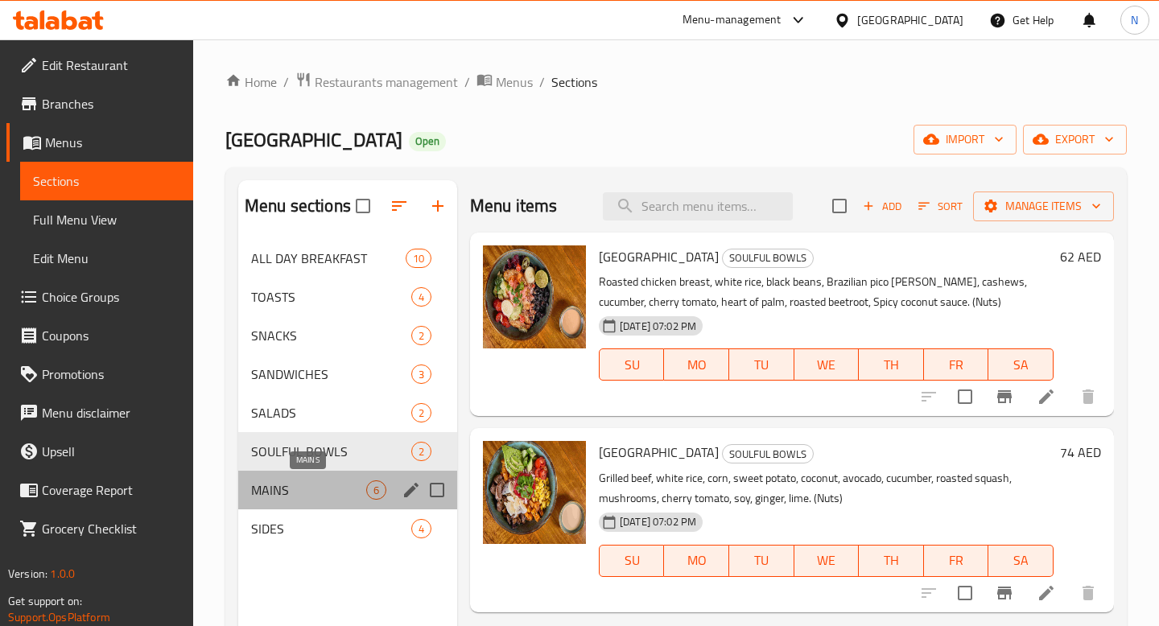
click at [307, 485] on span "MAINS" at bounding box center [308, 490] width 115 height 19
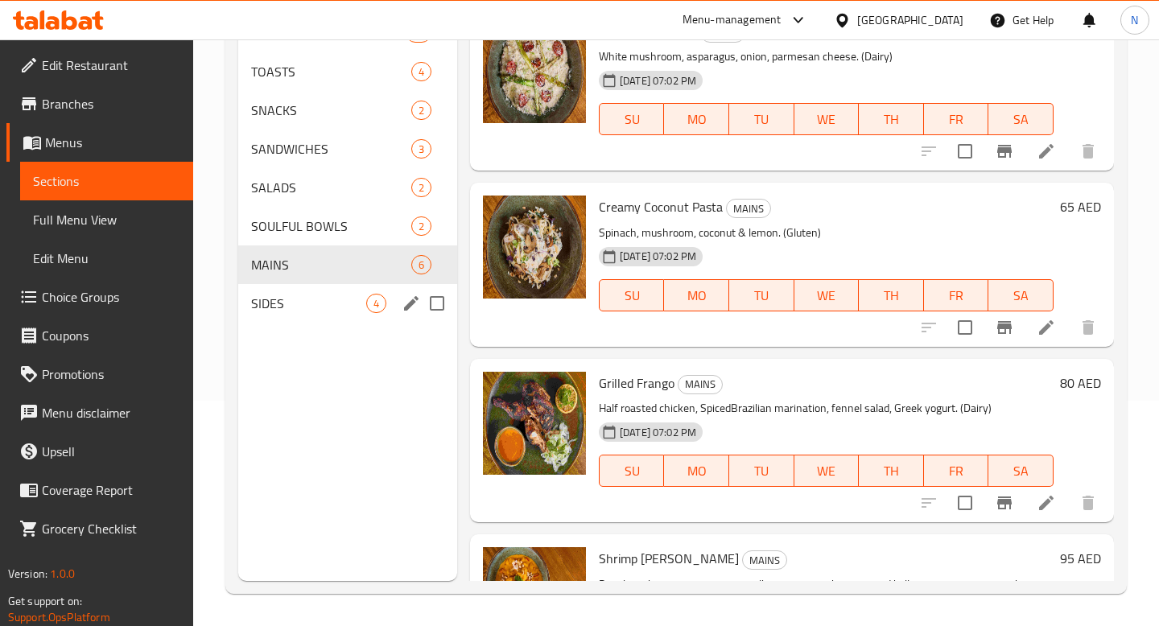
click at [308, 315] on div "SIDES 4" at bounding box center [347, 303] width 219 height 39
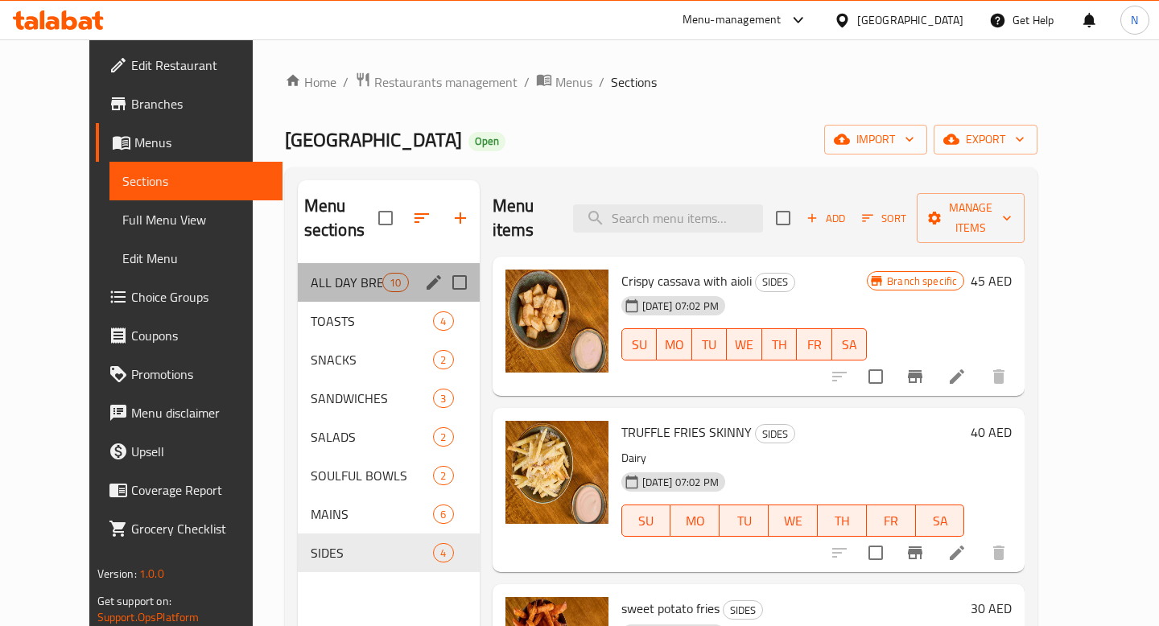
click at [311, 273] on span "ALL DAY BREAKFAST" at bounding box center [347, 282] width 72 height 19
